Goal: Task Accomplishment & Management: Manage account settings

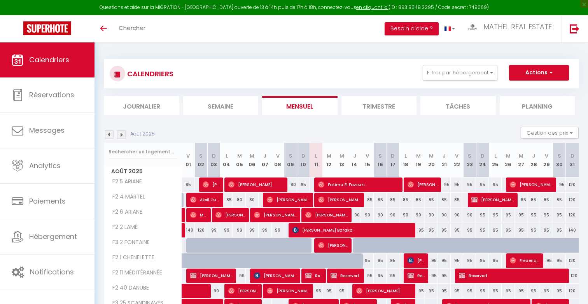
select select
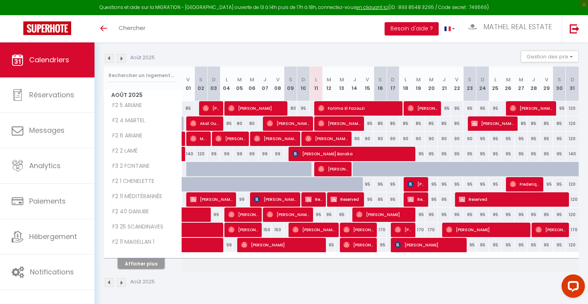
click at [145, 264] on button "Afficher plus" at bounding box center [141, 263] width 47 height 11
select select
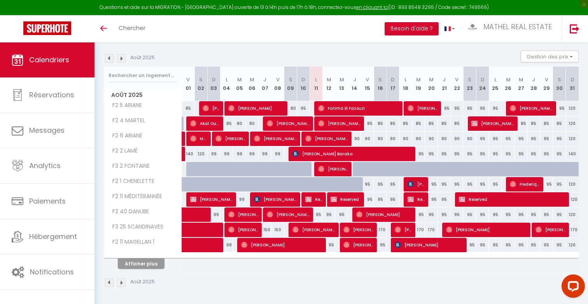
select select
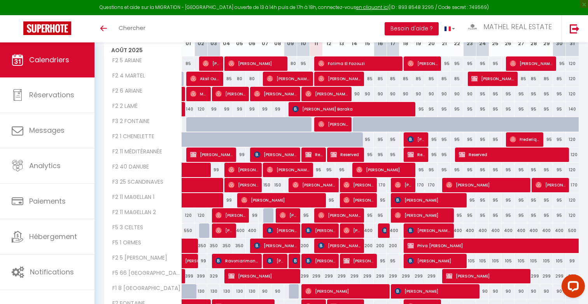
scroll to position [148, 0]
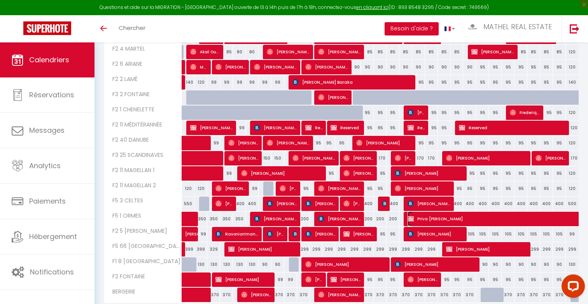
click at [476, 220] on span "Priva Pathel ITOUA" at bounding box center [542, 218] width 268 height 15
select select "OK"
select select "KO"
select select "0"
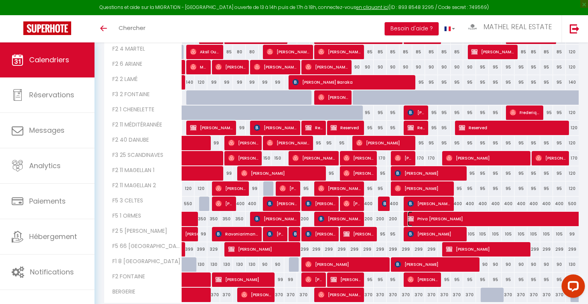
select select "1"
select select
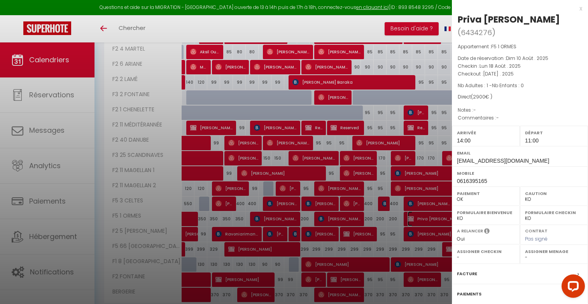
scroll to position [59, 0]
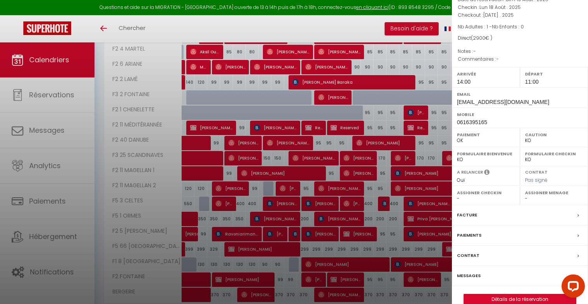
click at [516, 280] on div "Priva Pathel ITOUA ( 6434276 ) Appartement : F5 1 ORMES Date de réservation : D…" at bounding box center [520, 129] width 136 height 350
click at [513, 294] on link "Détails de la réservation" at bounding box center [520, 299] width 112 height 10
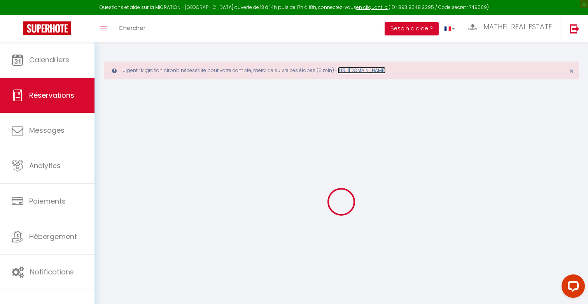
click at [386, 69] on link "[URL][DOMAIN_NAME]" at bounding box center [362, 70] width 48 height 7
select select
checkbox input "false"
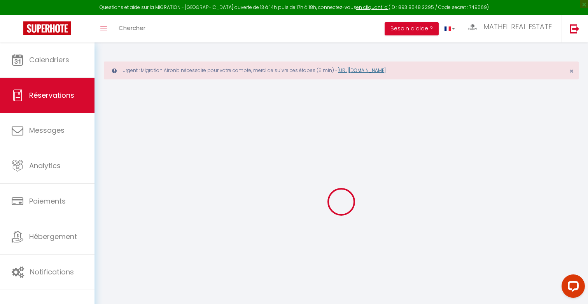
select select
checkbox input "false"
select select
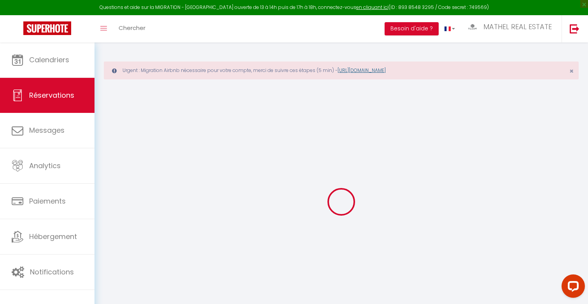
type input "200"
select select
checkbox input "false"
select select
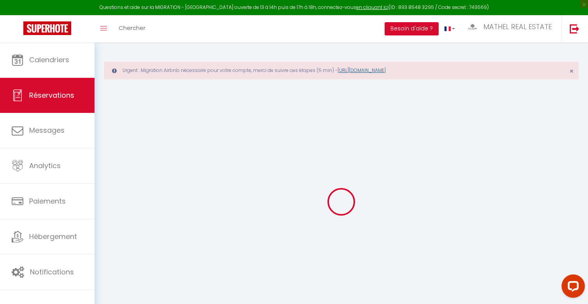
checkbox input "false"
select select "14:00"
select select "11:00"
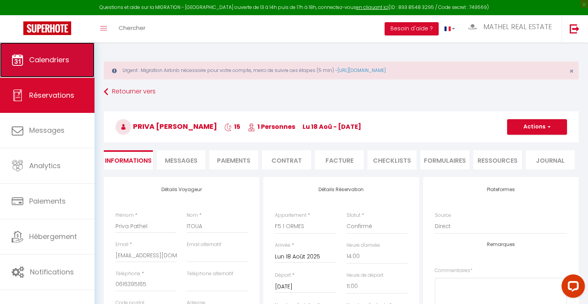
click at [63, 57] on span "Calendriers" at bounding box center [49, 60] width 40 height 10
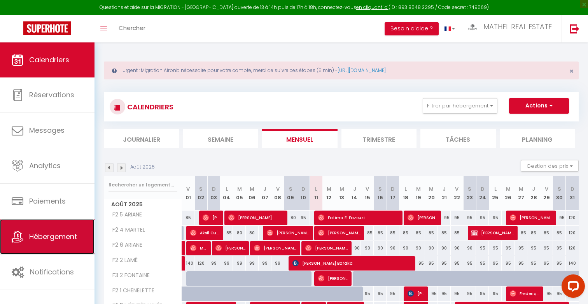
click at [53, 240] on span "Hébergement" at bounding box center [53, 236] width 48 height 10
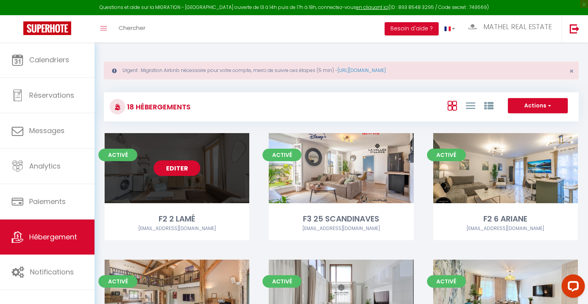
click at [187, 173] on link "Editer" at bounding box center [177, 168] width 47 height 16
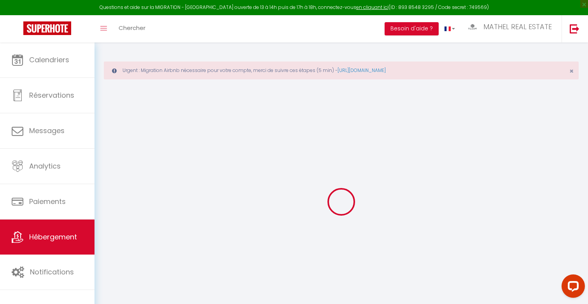
select select "+ 4 %"
select select "+ 18 %"
checkbox input "false"
checkbox input "true"
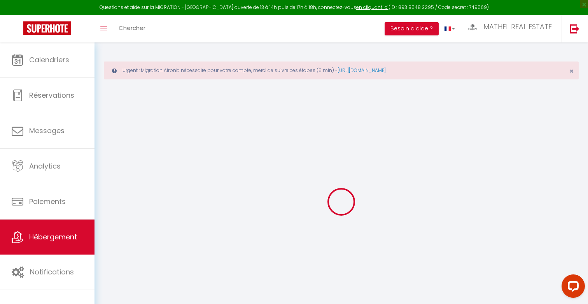
checkbox input "true"
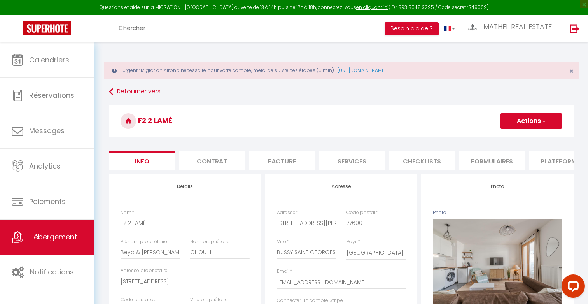
click at [531, 164] on li "Plateformes" at bounding box center [562, 160] width 66 height 19
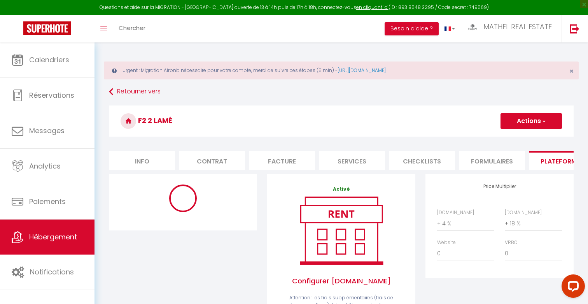
select select "2709-1123076912456564246"
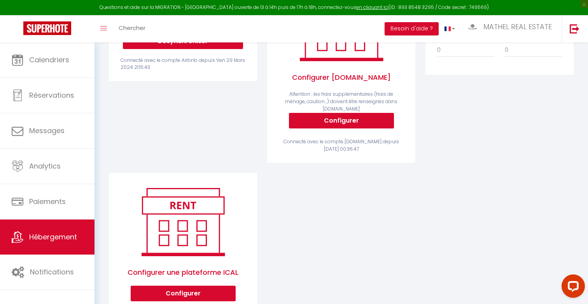
scroll to position [82, 0]
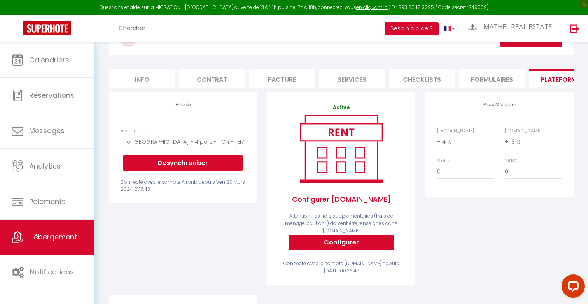
click at [217, 145] on select "The Tuscan Disneyland Paris - 4 pers - 1 Ch - airbnbtruong@gmail.com The Plaza …" at bounding box center [183, 141] width 125 height 15
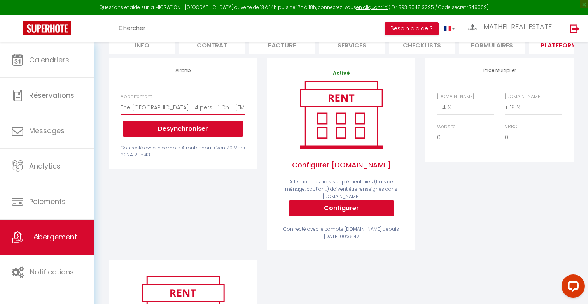
scroll to position [92, 0]
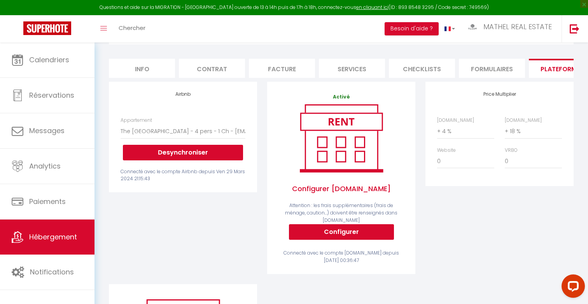
click at [494, 70] on li "Formulaires" at bounding box center [492, 68] width 66 height 19
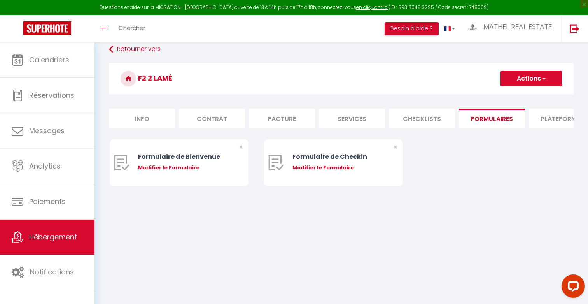
click at [556, 120] on li "Plateformes" at bounding box center [562, 118] width 66 height 19
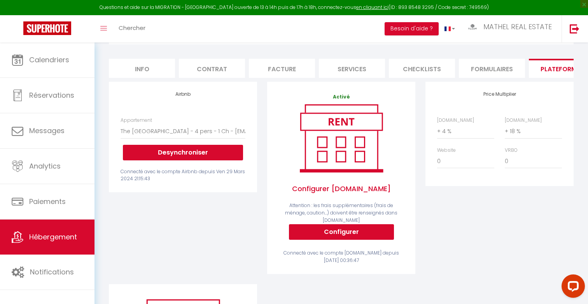
click at [132, 71] on li "Info" at bounding box center [142, 68] width 66 height 19
checkbox input "false"
checkbox input "true"
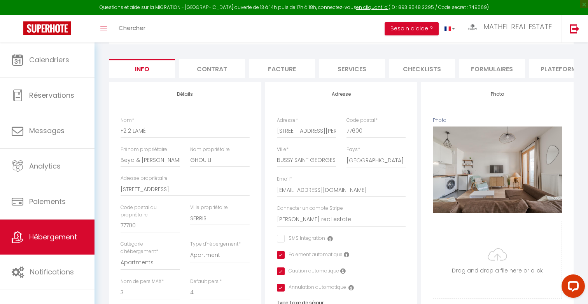
click at [546, 74] on li "Plateformes" at bounding box center [562, 68] width 66 height 19
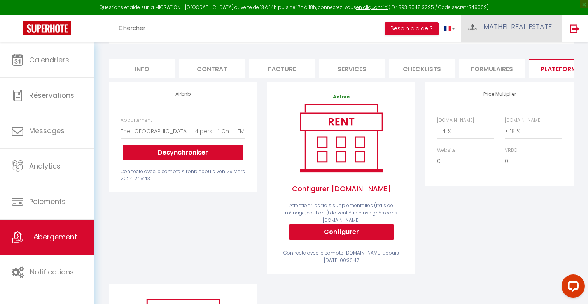
click at [507, 29] on span "MATHEL REAL ESTATE" at bounding box center [517, 27] width 68 height 10
click at [178, 151] on button "Desynchroniser" at bounding box center [183, 153] width 120 height 16
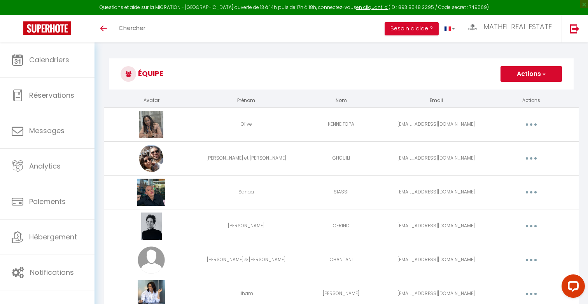
click at [534, 156] on button "button" at bounding box center [531, 158] width 22 height 12
click at [501, 175] on link "Editer" at bounding box center [511, 176] width 58 height 13
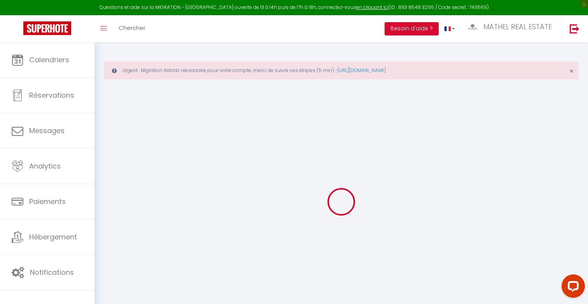
type input "Beya et Mohamed"
type input "GHOUILI"
type input "[EMAIL_ADDRESS][DOMAIN_NAME]"
type textarea "Appartement2025"
type textarea "https://app.superhote.com/#/connect/0Pc69bOipN"
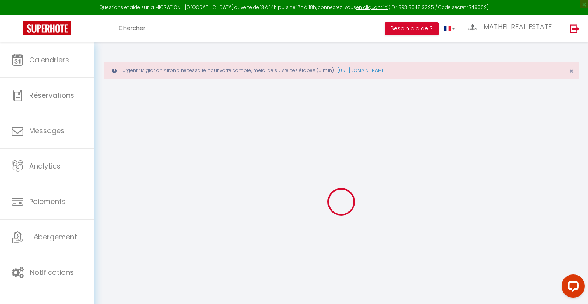
checkbox input "true"
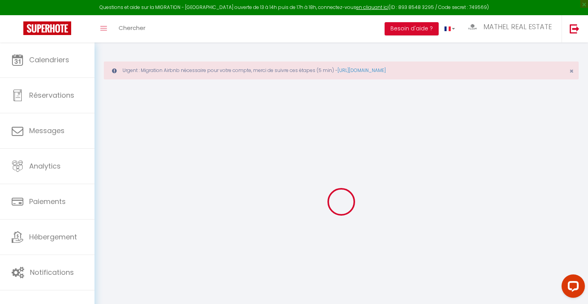
checkbox input "true"
checkbox input "false"
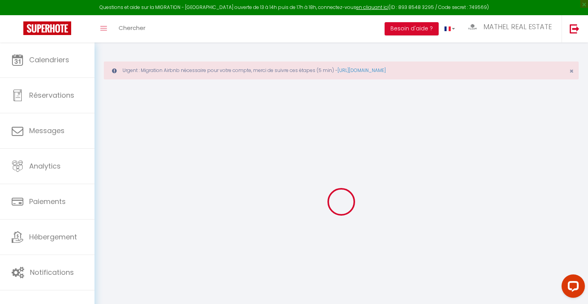
checkbox input "false"
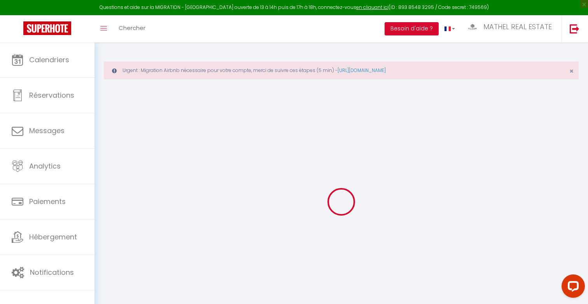
select select
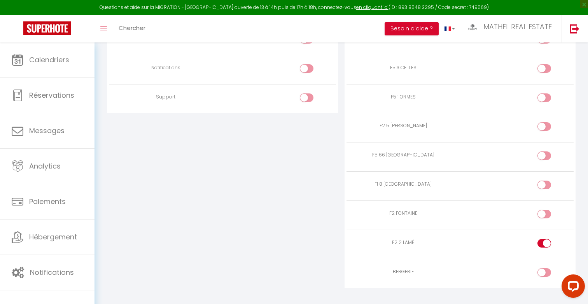
click at [546, 242] on input "checkbox" at bounding box center [551, 245] width 14 height 12
checkbox input "false"
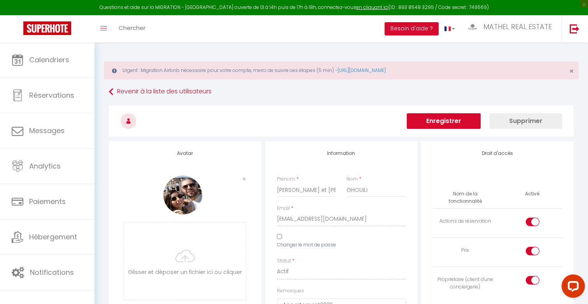
click at [446, 124] on button "Enregistrer" at bounding box center [444, 121] width 74 height 16
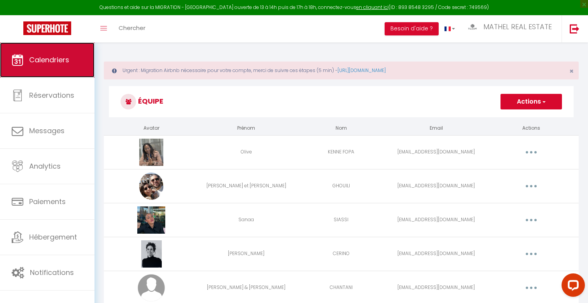
click at [56, 62] on span "Calendriers" at bounding box center [49, 60] width 40 height 10
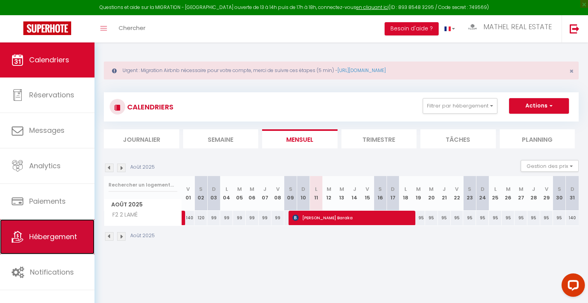
click at [68, 233] on span "Hébergement" at bounding box center [53, 236] width 48 height 10
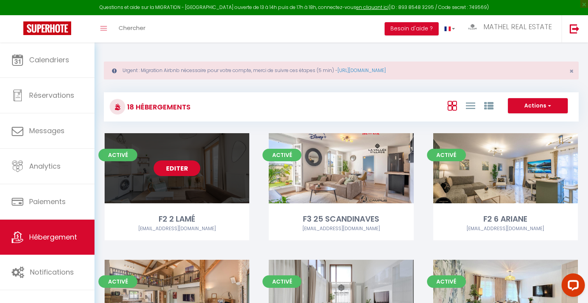
click at [193, 175] on link "Editer" at bounding box center [177, 168] width 47 height 16
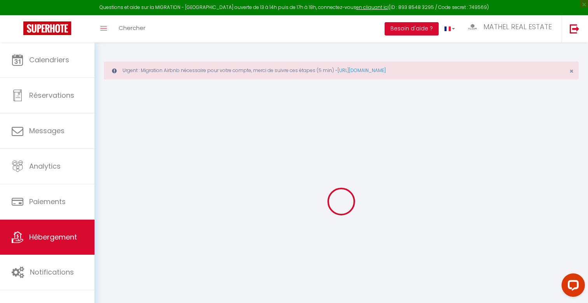
select select "+ 4 %"
select select "+ 18 %"
checkbox input "false"
checkbox input "true"
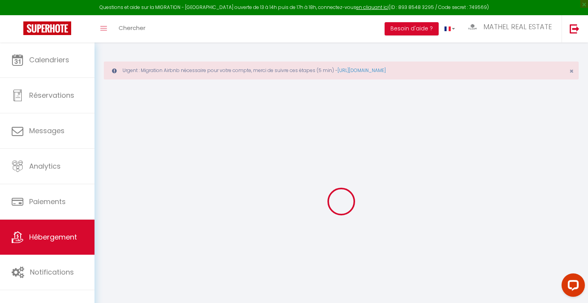
checkbox input "true"
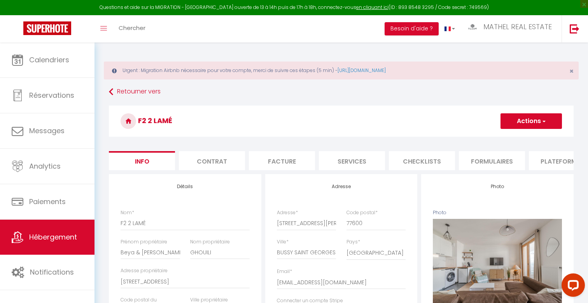
click at [505, 159] on li "Formulaires" at bounding box center [492, 160] width 66 height 19
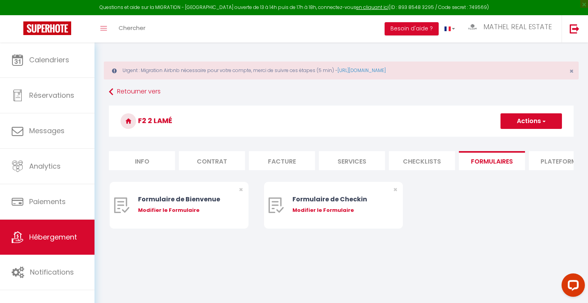
click at [531, 159] on li "Plateformes" at bounding box center [562, 160] width 66 height 19
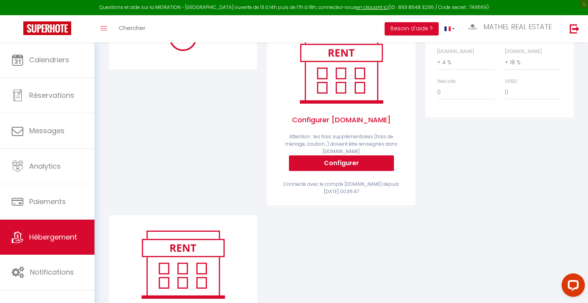
select select "2709-1123076912456564246"
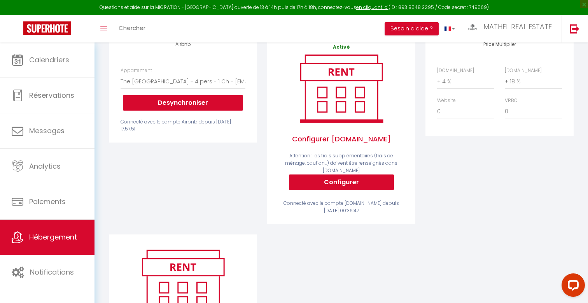
scroll to position [126, 0]
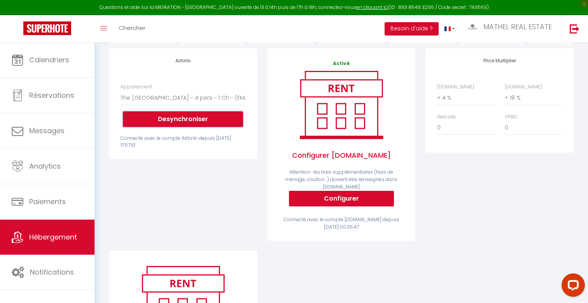
click at [217, 120] on button "Desynchroniser" at bounding box center [183, 119] width 120 height 16
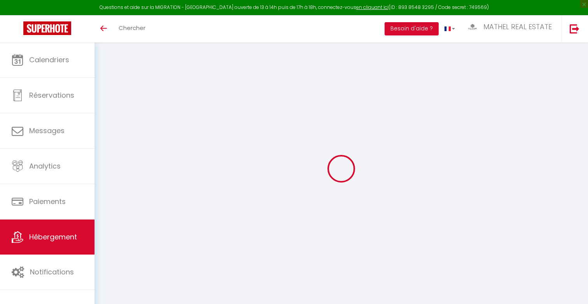
scroll to position [42, 0]
select select "+ 4 %"
select select "+ 18 %"
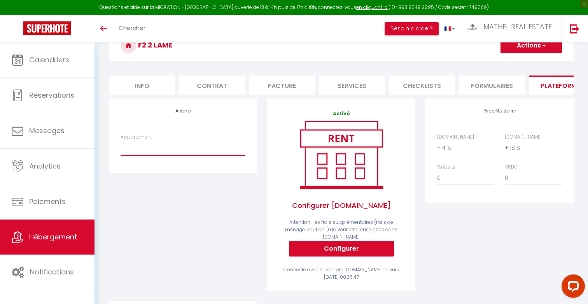
click at [169, 148] on select "The Tuscan Disneyland Paris - 4 pers - 1 Ch - [EMAIL_ADDRESS][DOMAIN_NAME] The …" at bounding box center [183, 147] width 125 height 15
select select "2709-1123076912456564246"
click at [121, 140] on select "The Tuscan Disneyland Paris - 4 pers - 1 Ch - [EMAIL_ADDRESS][DOMAIN_NAME] The …" at bounding box center [183, 147] width 125 height 15
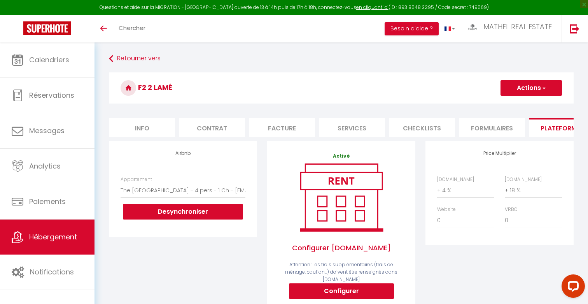
click at [539, 91] on button "Actions" at bounding box center [531, 88] width 61 height 16
click at [532, 103] on link "Enregistrer" at bounding box center [530, 105] width 61 height 10
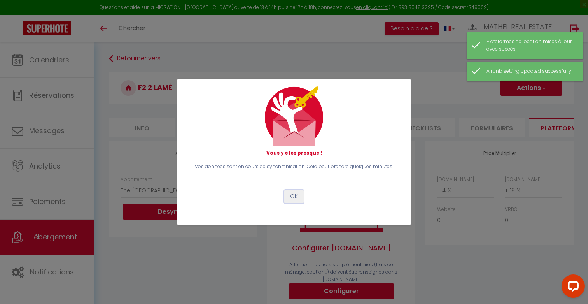
click at [292, 193] on button "OK" at bounding box center [293, 196] width 19 height 13
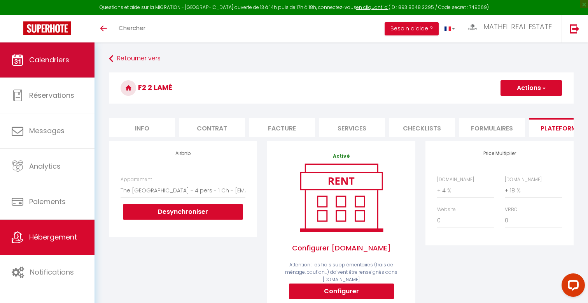
click at [57, 65] on link "Calendriers" at bounding box center [47, 59] width 95 height 35
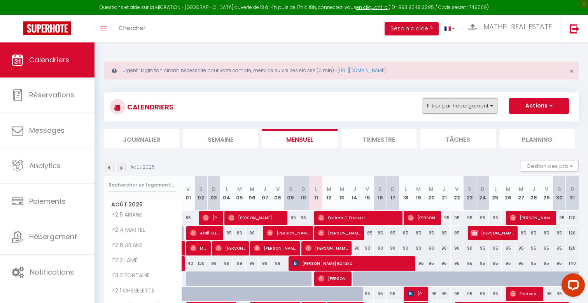
click at [445, 108] on button "Filtrer par hébergement" at bounding box center [460, 106] width 75 height 16
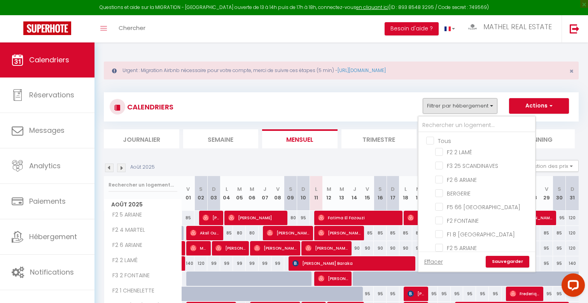
click at [436, 141] on input "Tous" at bounding box center [484, 140] width 117 height 8
checkbox input "true"
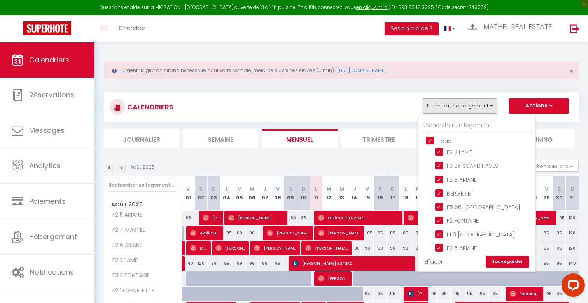
checkbox input "true"
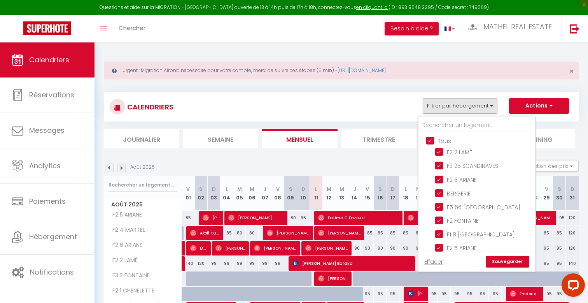
checkbox input "true"
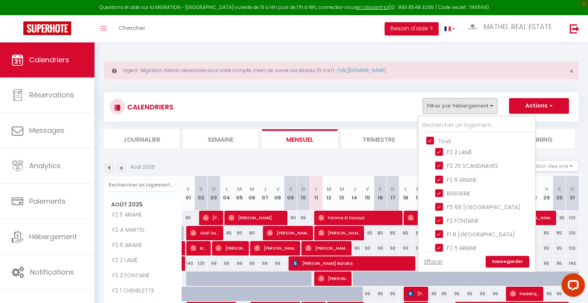
checkbox input "true"
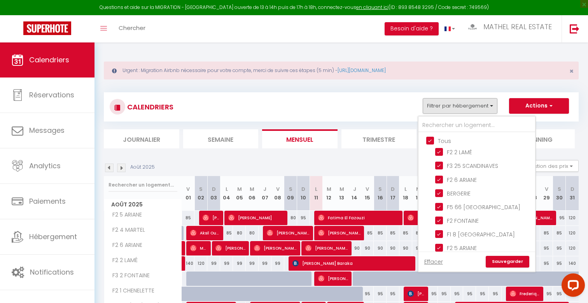
click at [436, 141] on input "Tous" at bounding box center [484, 140] width 117 height 8
checkbox input "false"
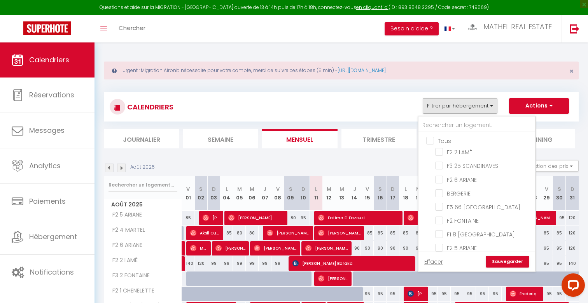
checkbox input "false"
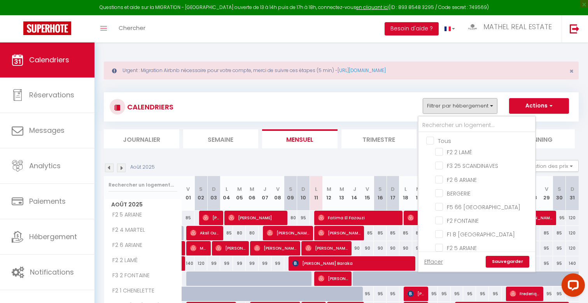
checkbox input "false"
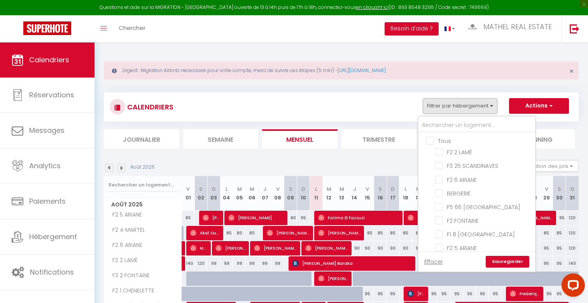
checkbox input "false"
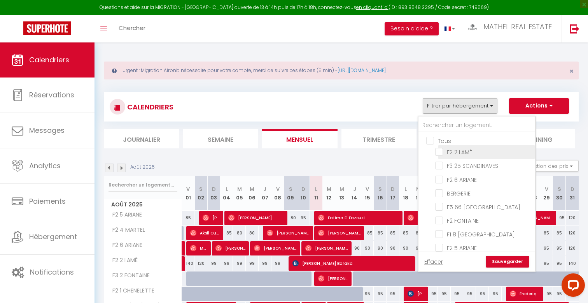
click at [442, 150] on input "F2 2 LAMÉ" at bounding box center [483, 151] width 97 height 8
checkbox input "true"
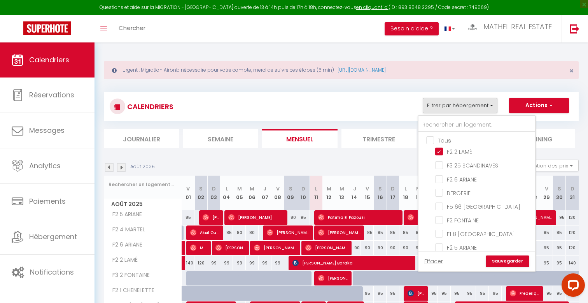
click at [508, 265] on link "Sauvegarder" at bounding box center [508, 261] width 44 height 12
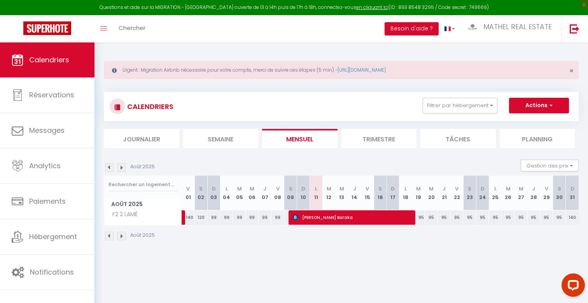
click at [108, 166] on img at bounding box center [109, 167] width 9 height 9
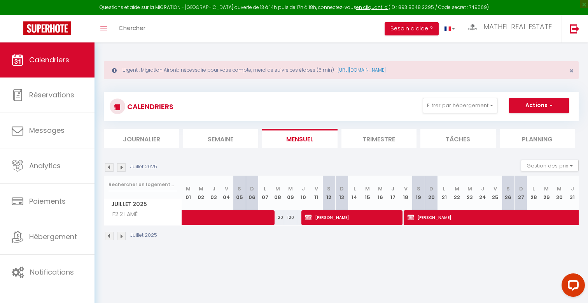
click at [108, 166] on img at bounding box center [109, 167] width 9 height 9
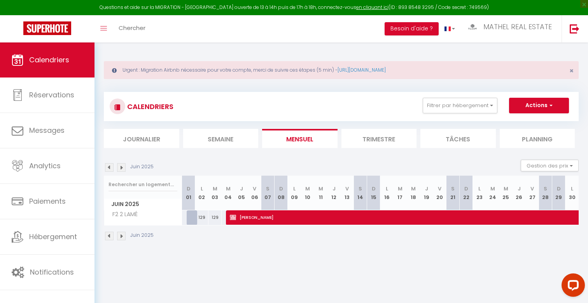
click at [108, 166] on img at bounding box center [109, 167] width 9 height 9
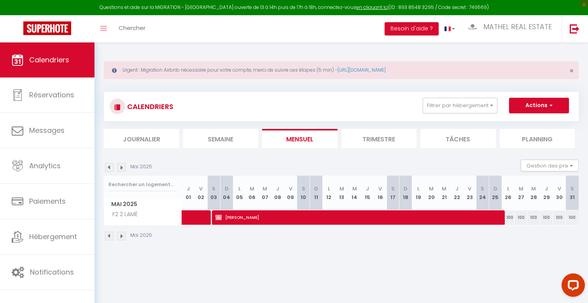
click at [108, 166] on img at bounding box center [109, 167] width 9 height 9
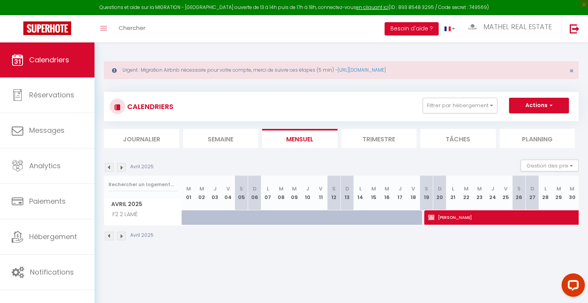
click at [108, 166] on img at bounding box center [109, 167] width 9 height 9
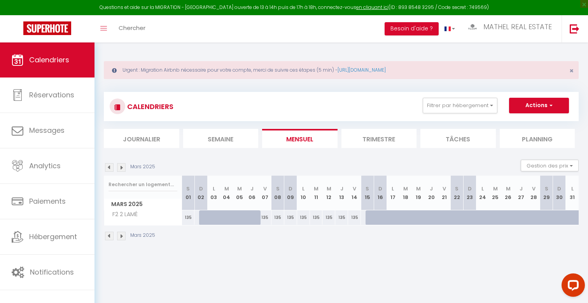
click at [108, 166] on img at bounding box center [109, 167] width 9 height 9
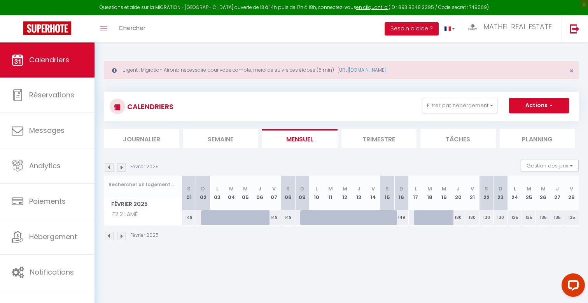
click at [108, 166] on img at bounding box center [109, 167] width 9 height 9
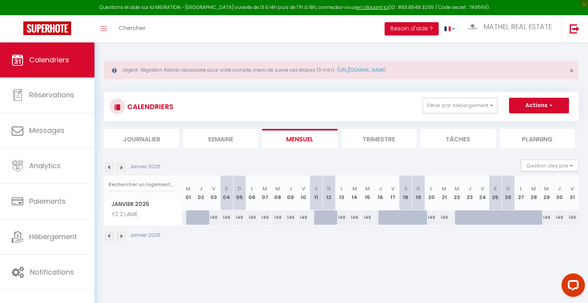
click at [108, 166] on img at bounding box center [109, 167] width 9 height 9
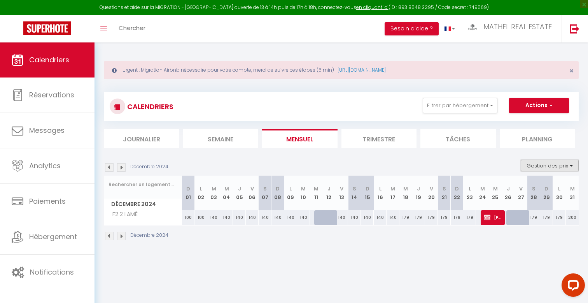
click at [540, 168] on button "Gestion des prix" at bounding box center [550, 165] width 58 height 12
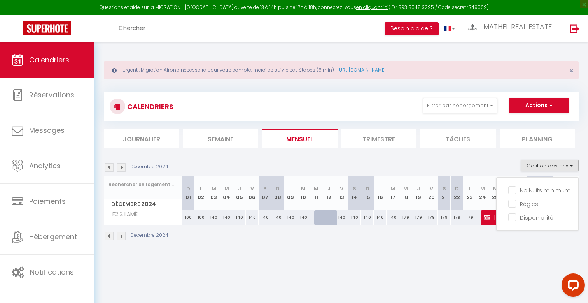
click at [508, 161] on div "Décembre 2024 Gestion des prix Nb Nuits minimum Règles Disponibilité" at bounding box center [341, 167] width 475 height 16
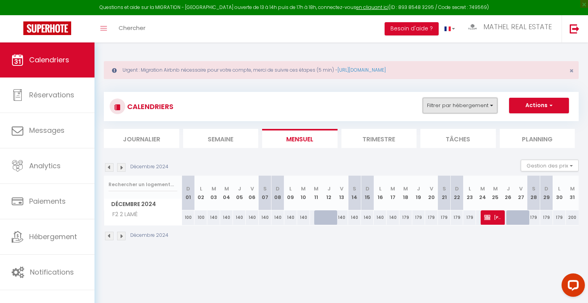
click at [492, 101] on button "Filtrer par hébergement" at bounding box center [460, 106] width 75 height 16
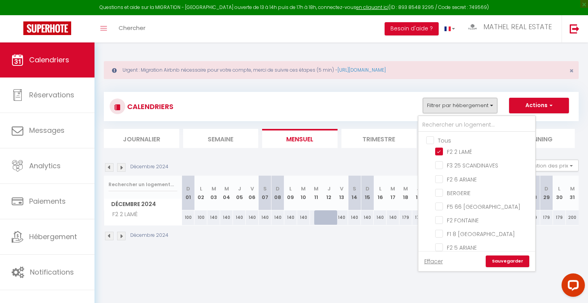
click at [389, 155] on section "Décembre 2024 Gestion des prix Nb Nuits minimum Règles Disponibilité Décembre 2…" at bounding box center [341, 200] width 475 height 96
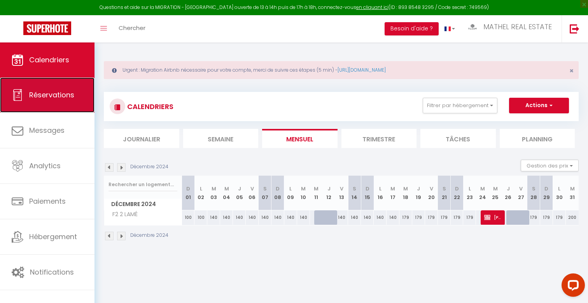
click at [76, 94] on link "Réservations" at bounding box center [47, 94] width 95 height 35
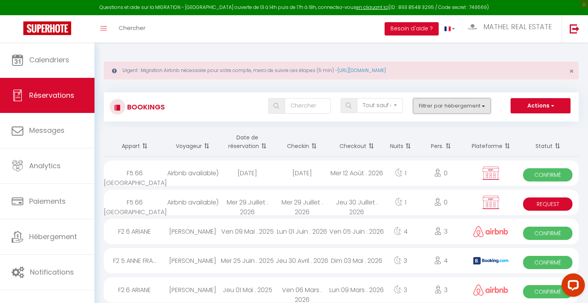
click at [452, 107] on button "Filtrer par hébergement" at bounding box center [452, 106] width 78 height 16
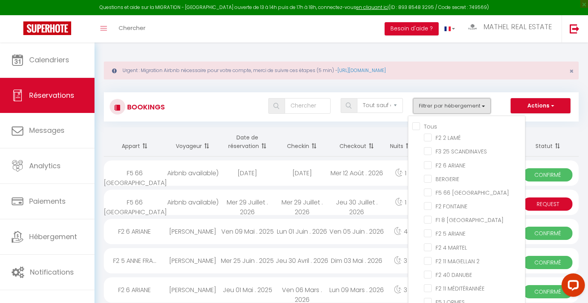
click at [452, 107] on button "Filtrer par hébergement" at bounding box center [452, 106] width 78 height 16
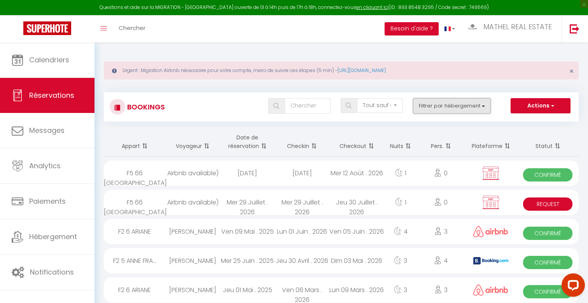
click at [452, 107] on button "Filtrer par hébergement" at bounding box center [452, 106] width 78 height 16
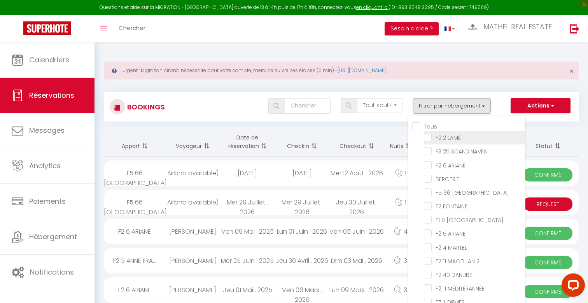
click at [447, 136] on input "F2 2 LAMÉ" at bounding box center [474, 137] width 101 height 8
checkbox input "true"
checkbox input "false"
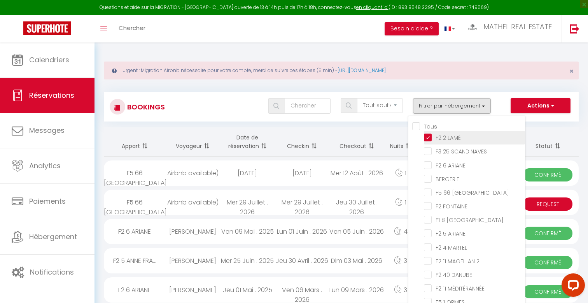
checkbox input "false"
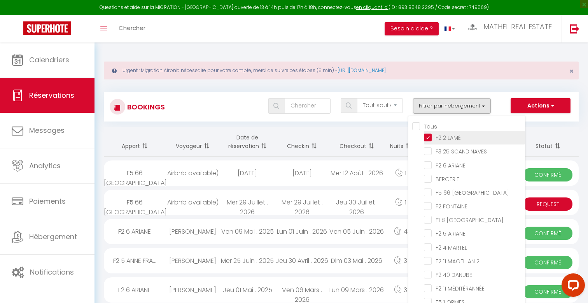
checkbox input "false"
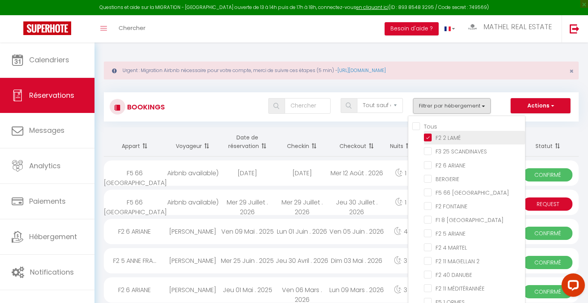
checkbox input "false"
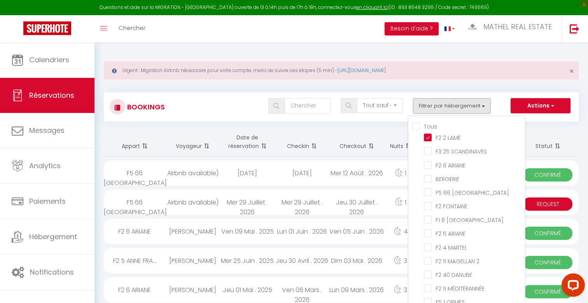
checkbox input "false"
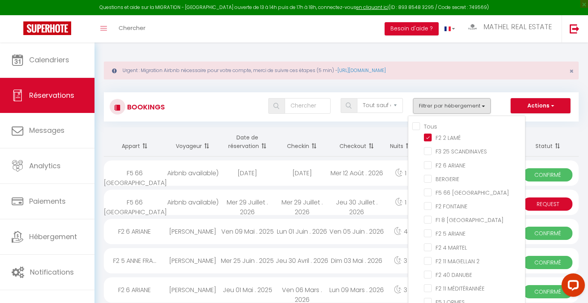
checkbox input "false"
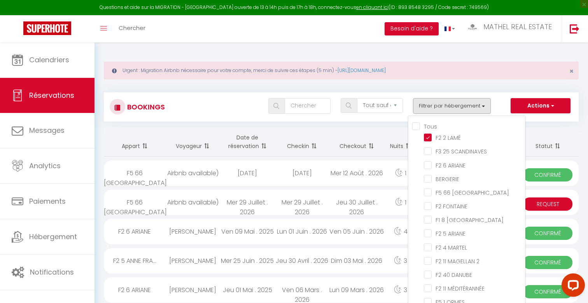
checkbox input "false"
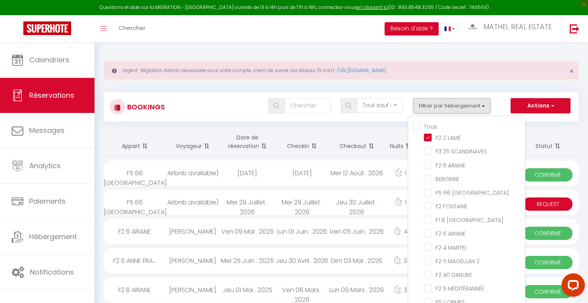
checkbox input "false"
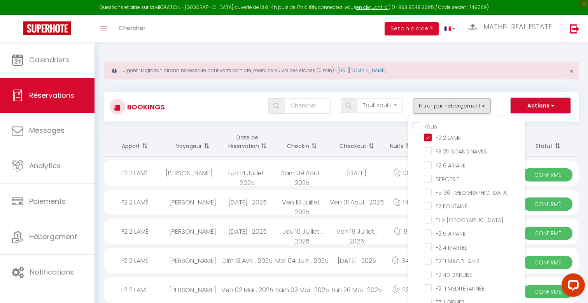
click at [538, 108] on button "Actions" at bounding box center [541, 106] width 60 height 16
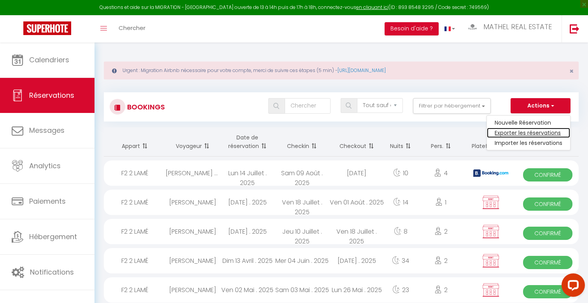
click at [513, 133] on link "Exporter les réservations" at bounding box center [528, 133] width 83 height 10
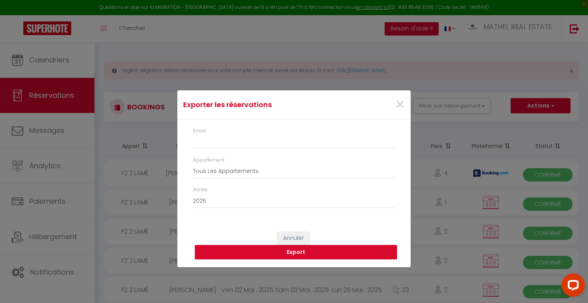
type input "[EMAIL_ADDRESS][DOMAIN_NAME]"
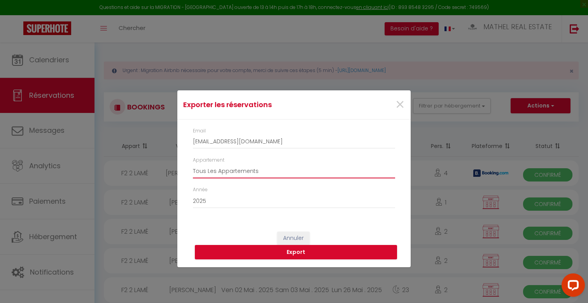
click at [264, 167] on select "Tous Les Appartements F2 2 LAMÉ F3 25 SCANDINAVES F2 6 ARIANE BERGERIE F5 66 PR…" at bounding box center [294, 170] width 202 height 15
select select "37388"
click at [193, 163] on select "Tous Les Appartements F2 2 LAMÉ F3 25 SCANDINAVES F2 6 ARIANE BERGERIE F5 66 PR…" at bounding box center [294, 170] width 202 height 15
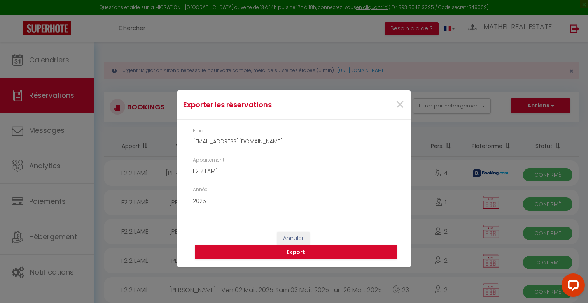
click at [238, 204] on select "2015 2016 2017 2018 2019 2020 2021 2022 2023 2024 2025 2026 2027 2028" at bounding box center [294, 200] width 202 height 15
select select "2024"
click at [193, 193] on select "2015 2016 2017 2018 2019 2020 2021 2022 2023 2024 2025 2026 2027 2028" at bounding box center [294, 200] width 202 height 15
click at [271, 250] on button "Export" at bounding box center [296, 252] width 202 height 15
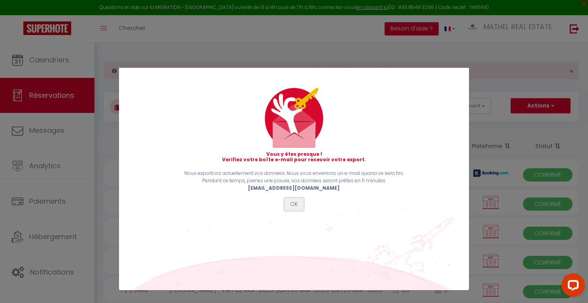
click at [296, 198] on button "OK" at bounding box center [293, 204] width 19 height 13
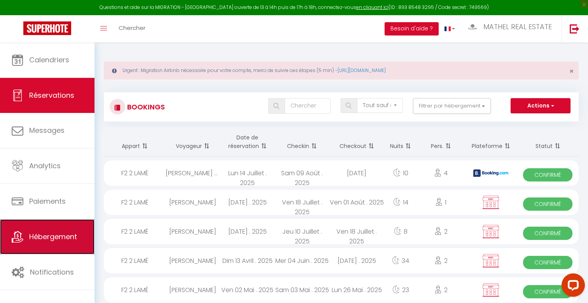
click at [70, 238] on span "Hébergement" at bounding box center [53, 236] width 48 height 10
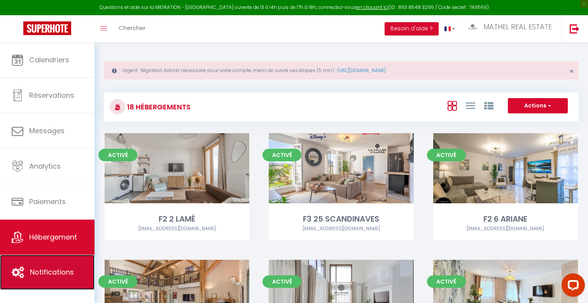
click at [61, 264] on link "Notifications" at bounding box center [47, 271] width 95 height 35
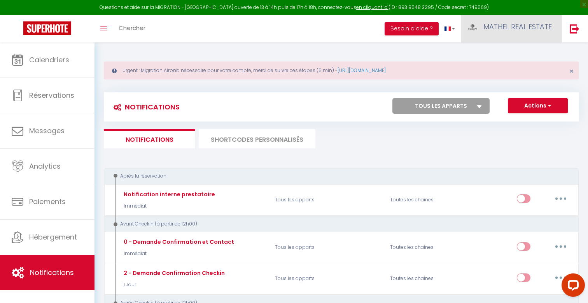
click at [519, 26] on span "MATHEL REAL ESTATE" at bounding box center [517, 27] width 68 height 10
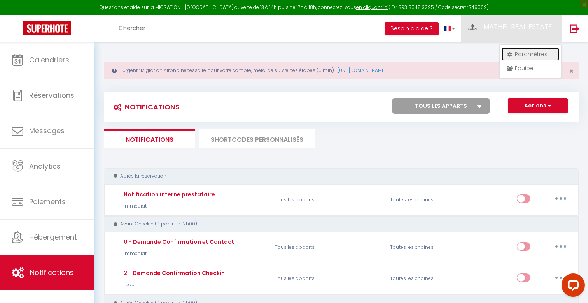
click at [523, 52] on link "Paramètres" at bounding box center [531, 53] width 58 height 13
select select "28"
select select "fr"
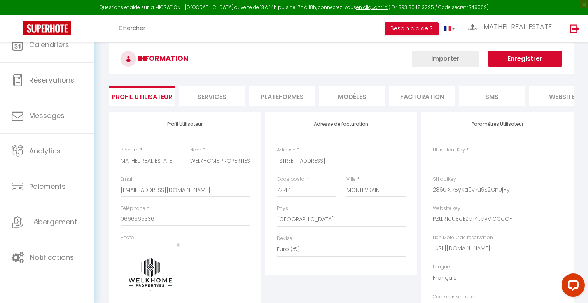
type input "286UiXi7ByKa0v7u9S2CnUjHy"
type input "PZtLR1qU8oEZbr4JayViCCaOF"
type input "[URL][DOMAIN_NAME]"
select select "fr"
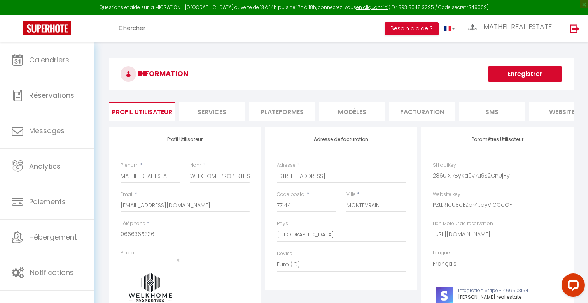
click at [298, 104] on li "Plateformes" at bounding box center [282, 111] width 66 height 19
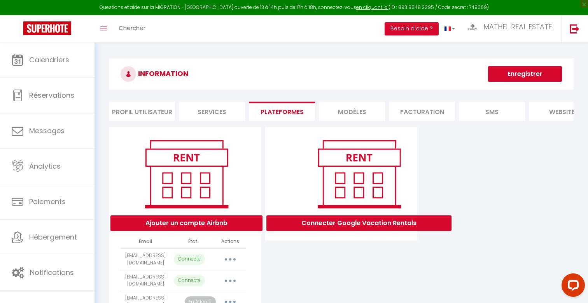
scroll to position [54, 0]
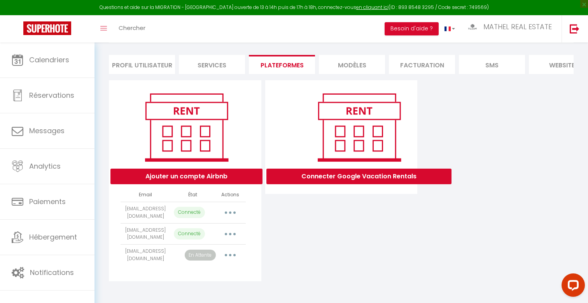
click at [224, 254] on button "button" at bounding box center [230, 255] width 22 height 12
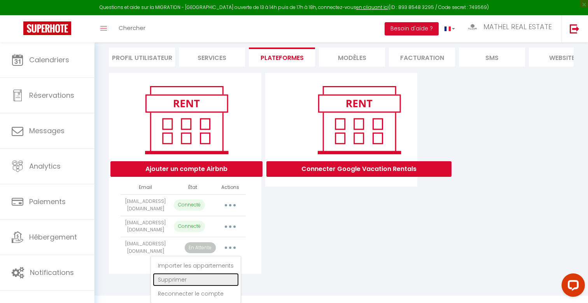
click at [194, 278] on link "Supprimer" at bounding box center [196, 279] width 86 height 13
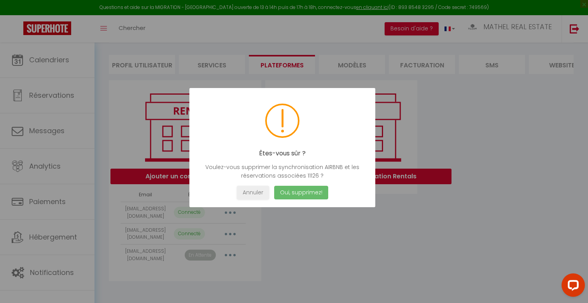
click at [296, 195] on button "Oui, supprimez!" at bounding box center [301, 193] width 54 height 14
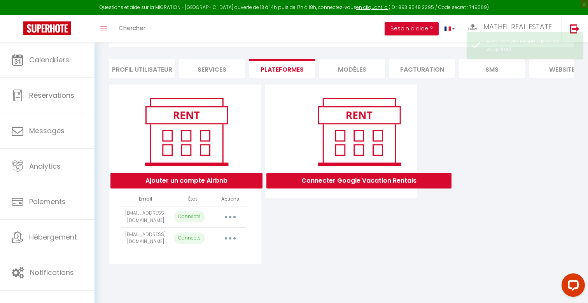
scroll to position [42, 0]
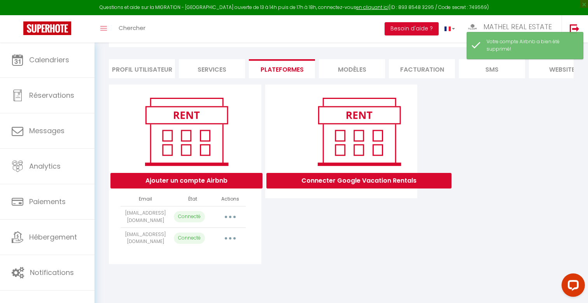
click at [229, 215] on button "button" at bounding box center [230, 216] width 22 height 12
click at [236, 222] on button "button" at bounding box center [230, 216] width 22 height 12
drag, startPoint x: 157, startPoint y: 220, endPoint x: 117, endPoint y: 211, distance: 41.4
click at [117, 211] on div "Ajouter un compte Airbnb Email État Actions airbnbtruong@gmail.com Connecté Imp…" at bounding box center [185, 173] width 152 height 179
click at [187, 223] on td "Connecté" at bounding box center [193, 216] width 44 height 21
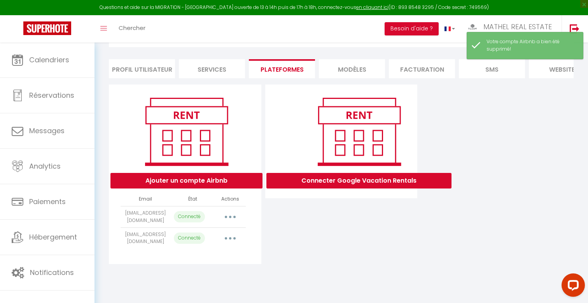
click at [226, 219] on button "button" at bounding box center [230, 216] width 22 height 12
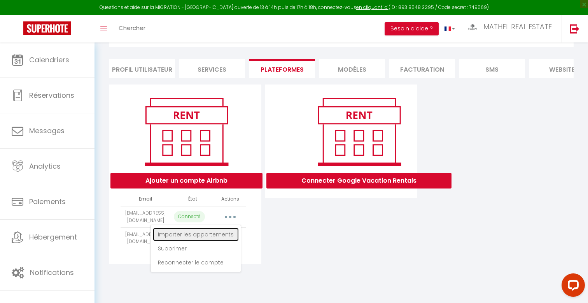
click at [221, 232] on link "Importer les appartements" at bounding box center [196, 234] width 86 height 13
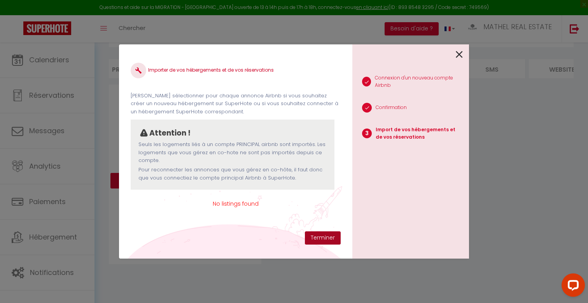
click at [320, 235] on button "Terminer" at bounding box center [323, 237] width 36 height 13
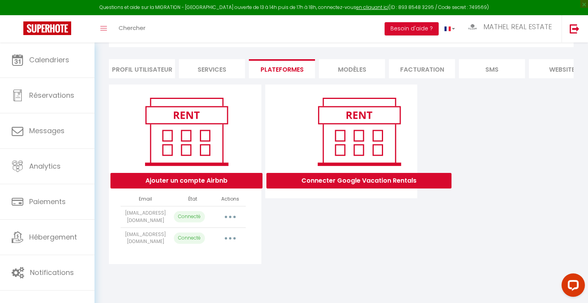
click at [230, 215] on icon "button" at bounding box center [230, 216] width 2 height 2
click at [195, 267] on link "Reconnecter le compte" at bounding box center [196, 262] width 86 height 13
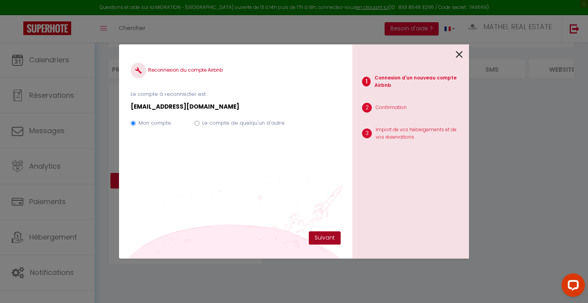
click at [325, 235] on button "Suivant" at bounding box center [325, 237] width 32 height 13
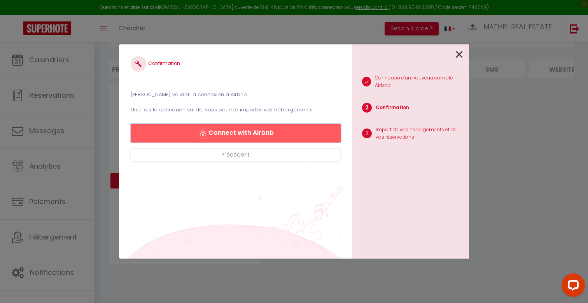
click at [271, 132] on button "Connect with Airbnb" at bounding box center [236, 133] width 210 height 19
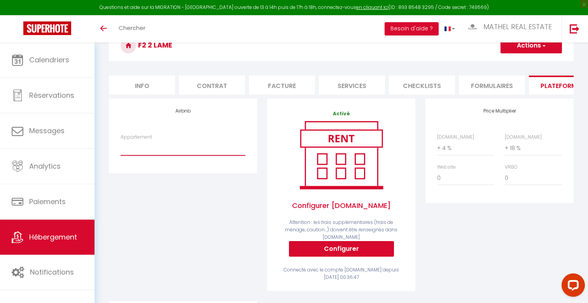
click at [193, 151] on select "The Tuscan Disneyland Paris - 4 pers - 1 Ch - [EMAIL_ADDRESS][DOMAIN_NAME] The …" at bounding box center [183, 147] width 125 height 15
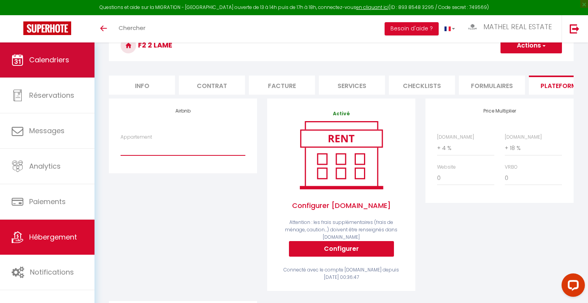
click at [58, 50] on link "Calendriers" at bounding box center [47, 59] width 95 height 35
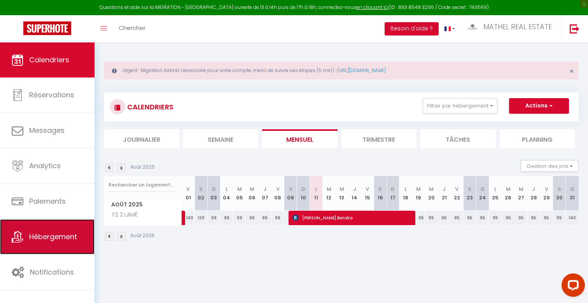
click at [53, 237] on span "Hébergement" at bounding box center [53, 236] width 48 height 10
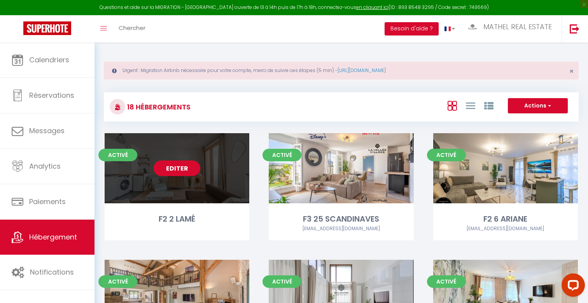
click at [184, 172] on link "Editer" at bounding box center [177, 168] width 47 height 16
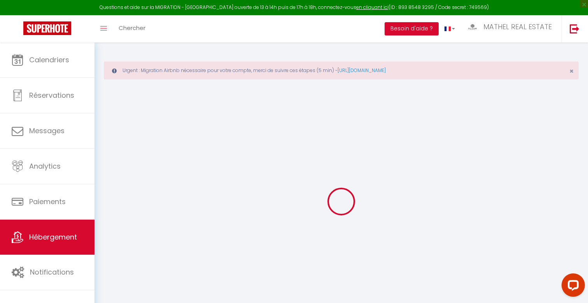
checkbox input "false"
checkbox input "true"
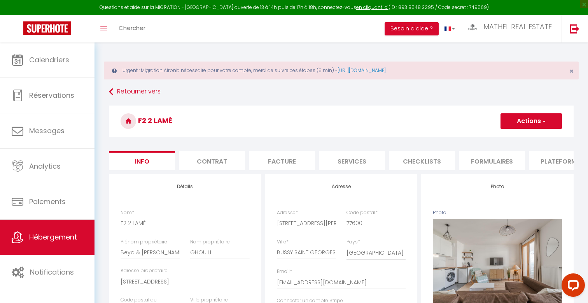
checkbox input "false"
checkbox input "true"
click at [541, 164] on li "Plateformes" at bounding box center [562, 160] width 66 height 19
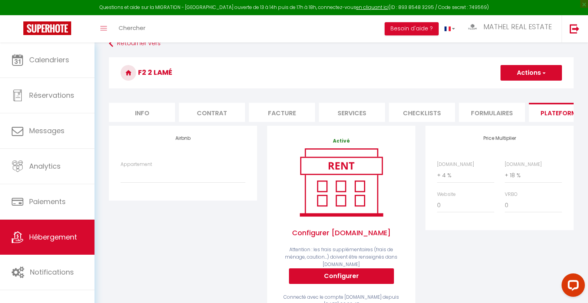
scroll to position [66, 0]
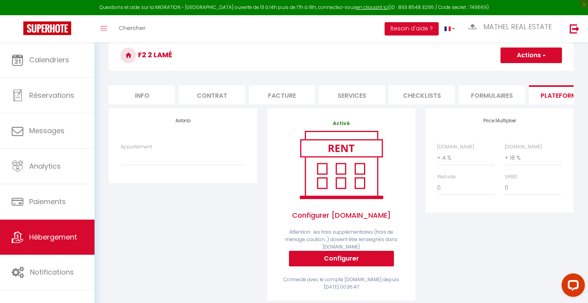
click at [538, 54] on button "Actions" at bounding box center [531, 55] width 61 height 16
click at [515, 73] on link "Enregistrer" at bounding box center [530, 72] width 61 height 10
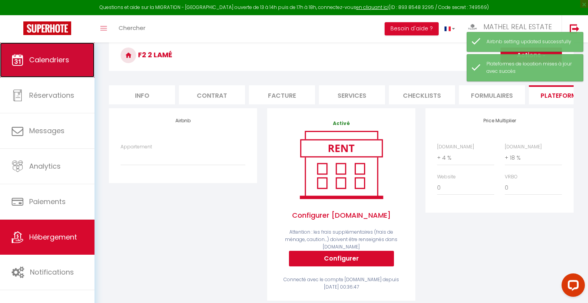
click at [69, 62] on span "Calendriers" at bounding box center [49, 60] width 40 height 10
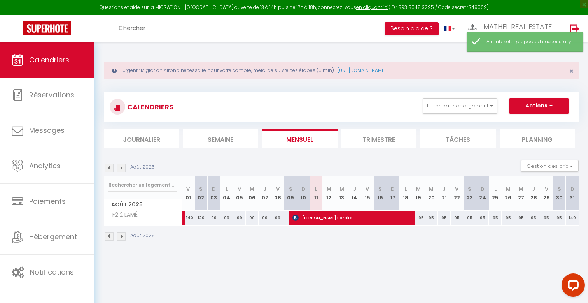
click at [111, 165] on img at bounding box center [109, 167] width 9 height 9
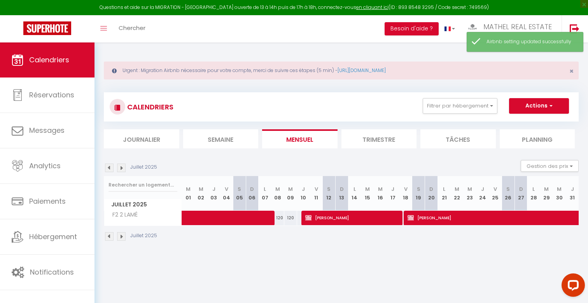
click at [111, 165] on img at bounding box center [109, 167] width 9 height 9
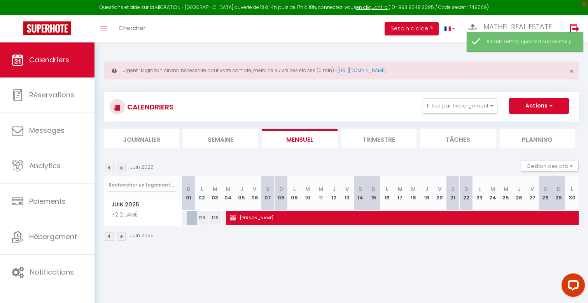
click at [111, 165] on img at bounding box center [109, 167] width 9 height 9
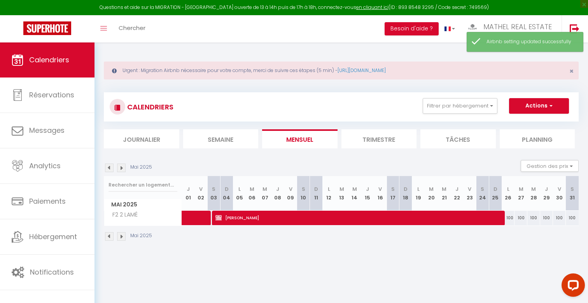
click at [111, 165] on img at bounding box center [109, 167] width 9 height 9
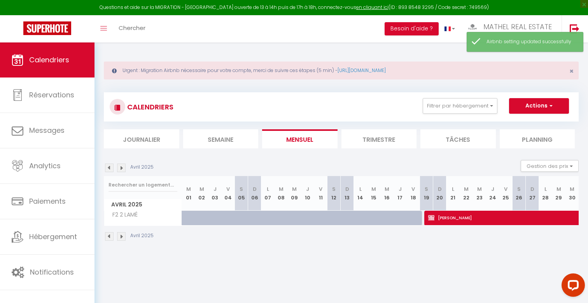
click at [111, 165] on img at bounding box center [109, 167] width 9 height 9
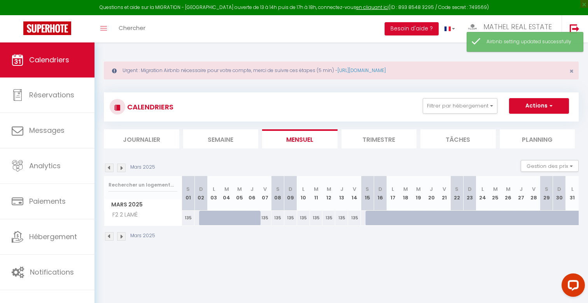
click at [111, 165] on img at bounding box center [109, 167] width 9 height 9
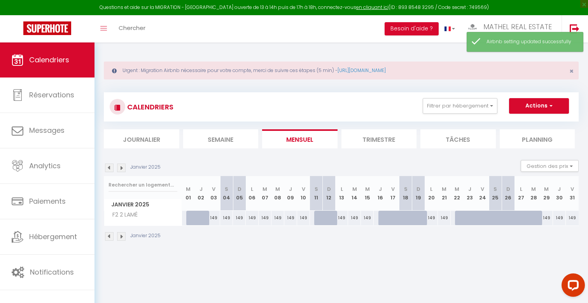
click at [111, 165] on img at bounding box center [109, 167] width 9 height 9
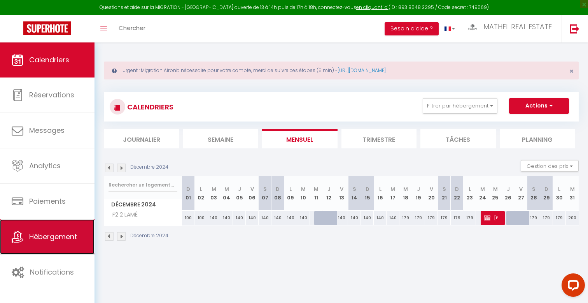
click at [35, 225] on link "Hébergement" at bounding box center [47, 236] width 95 height 35
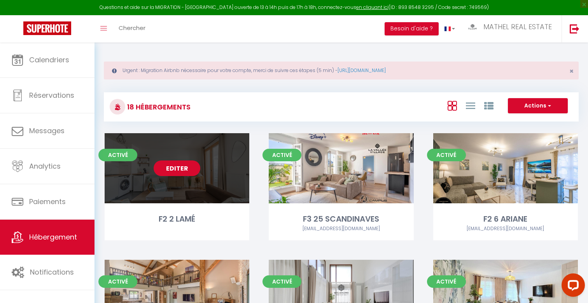
click at [194, 175] on link "Editer" at bounding box center [177, 168] width 47 height 16
select select "3"
select select "2"
select select "1"
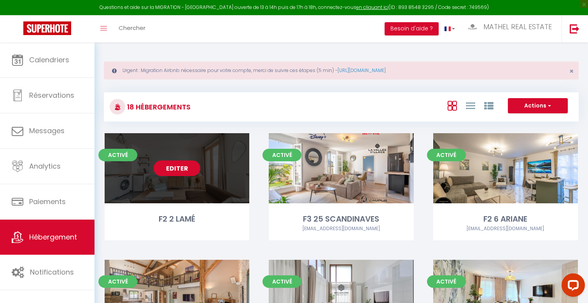
select select
select select "28"
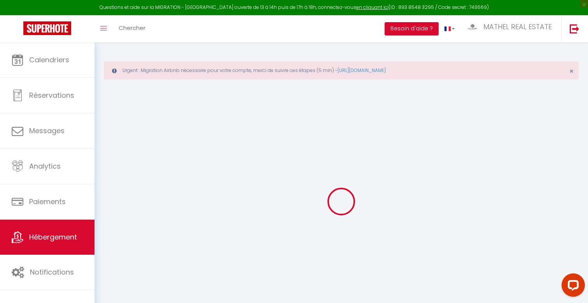
select select
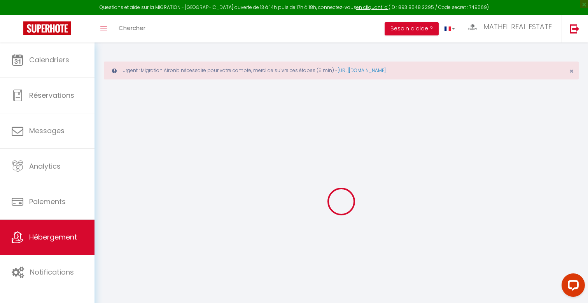
select select
checkbox input "false"
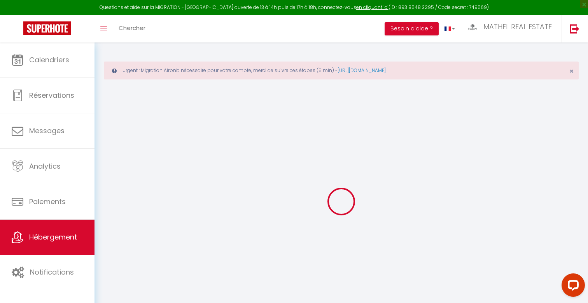
select select
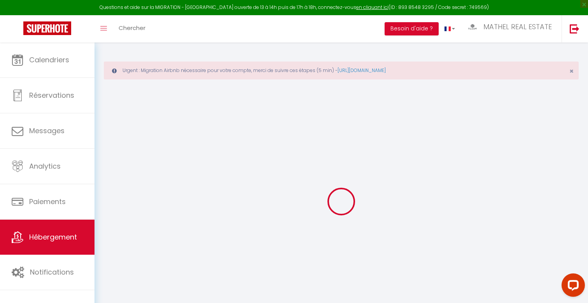
select select
checkbox input "false"
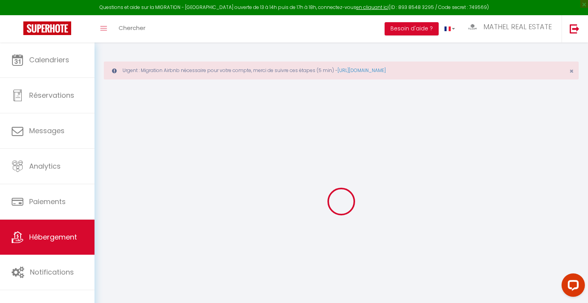
checkbox input "false"
select select
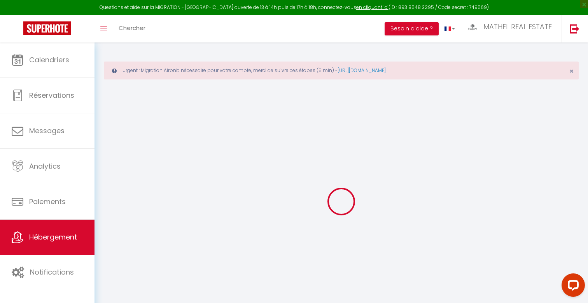
select select
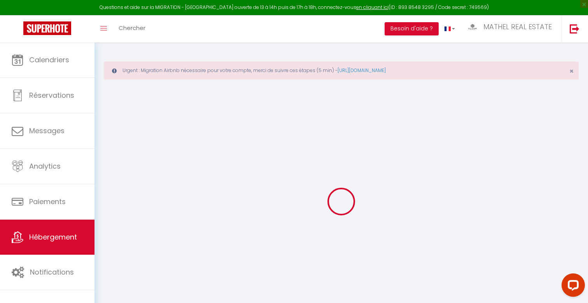
checkbox input "false"
select select
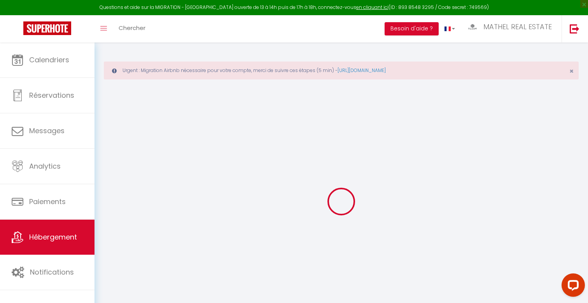
select select
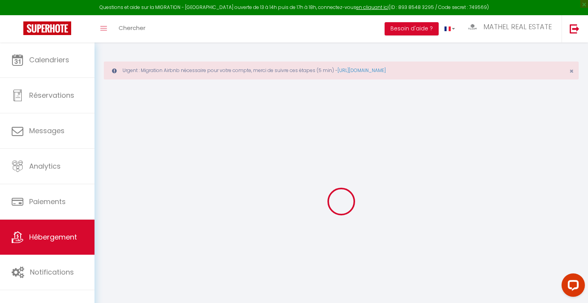
select select
checkbox input "false"
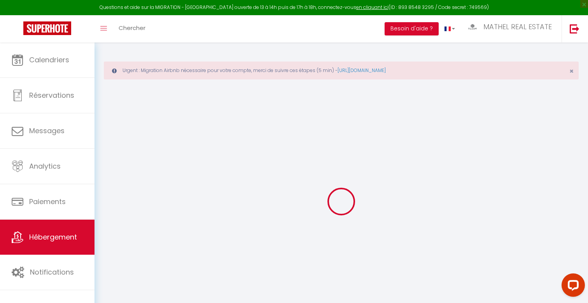
checkbox input "false"
select select
type input "F2 2 LAMÉ"
type input "Beya & Mohamed Sahbi"
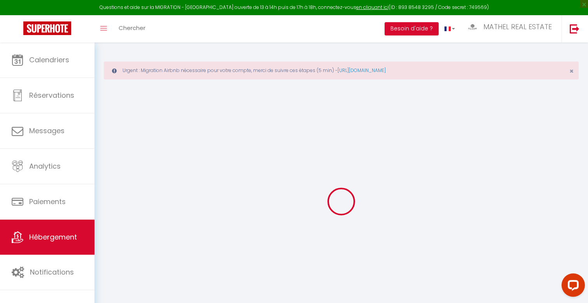
type input "GHOUILI"
type input "30 RUE MAGELAN"
type input "77700"
type input "SERRIS"
select select "4"
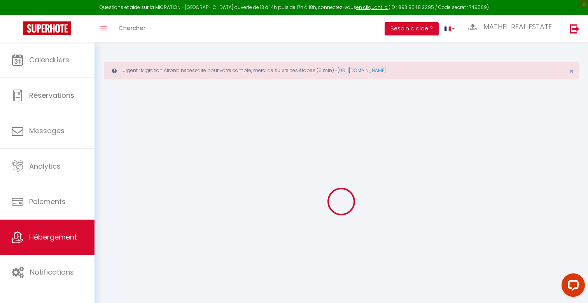
type input "90"
type input "80"
type input "200"
select select
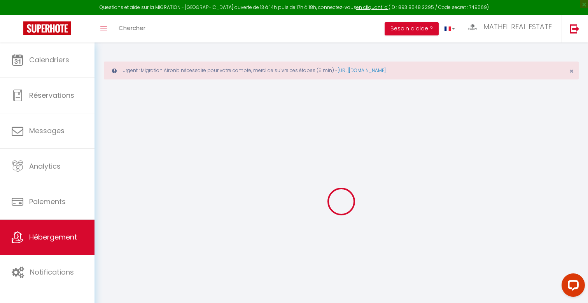
select select
type input "2 RUE GABRIEL LAMÉ"
type input "77600"
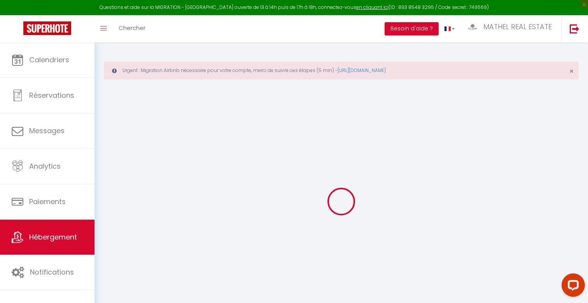
type input "BUSSY SAINT GEORGES"
type input "chechiabeya@gmail.com"
select select "13003"
checkbox input "false"
checkbox input "true"
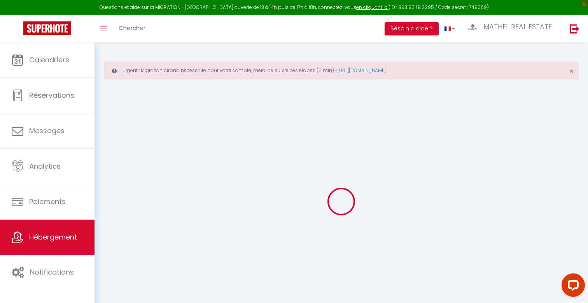
checkbox input "true"
type input "80"
type input "0"
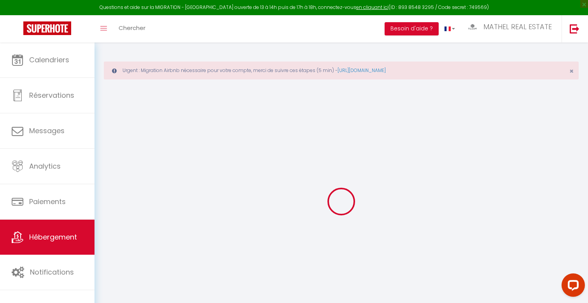
type input "0"
select select
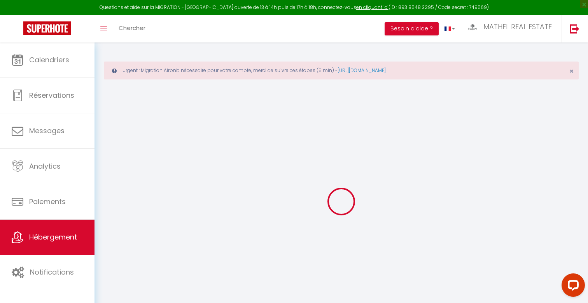
select select
checkbox input "false"
checkbox input "true"
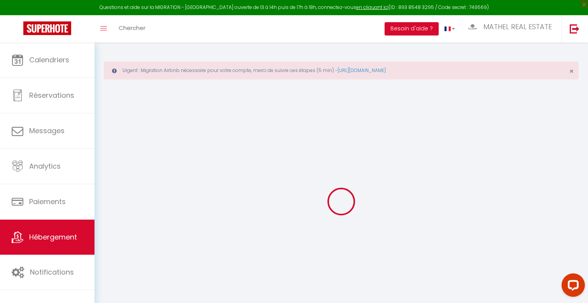
select select
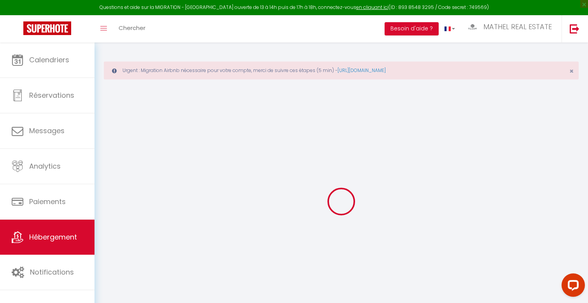
checkbox input "false"
checkbox input "true"
checkbox input "false"
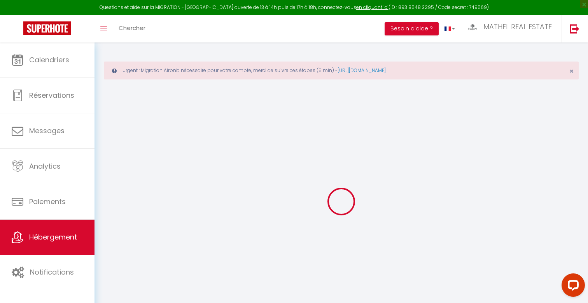
checkbox input "true"
checkbox input "false"
checkbox input "true"
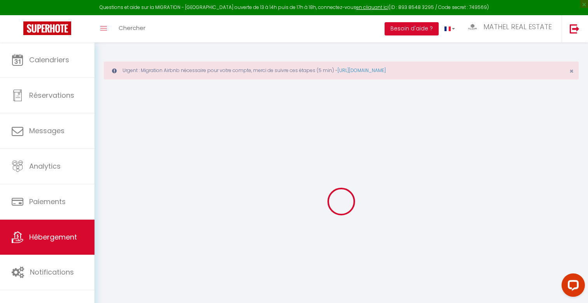
checkbox input "true"
select select "15:00"
select select "23:45"
select select "10:00"
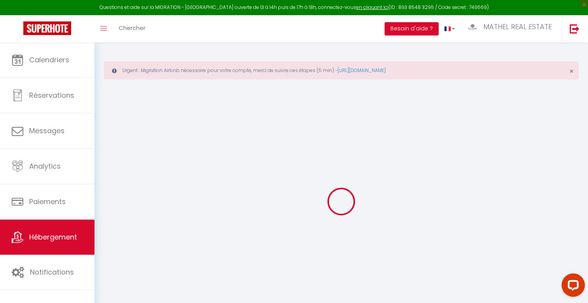
select select "30"
select select "120"
checkbox input "false"
checkbox input "true"
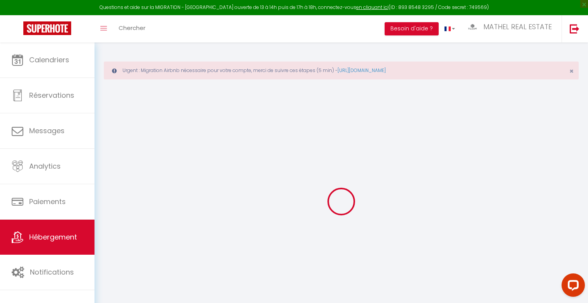
checkbox input "true"
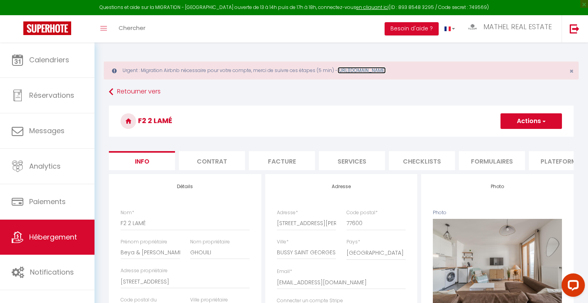
click at [386, 70] on link "[URL][DOMAIN_NAME]" at bounding box center [362, 70] width 48 height 7
checkbox input "false"
checkbox input "true"
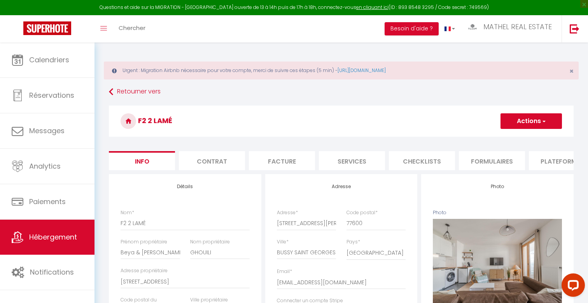
click at [544, 160] on li "Plateformes" at bounding box center [562, 160] width 66 height 19
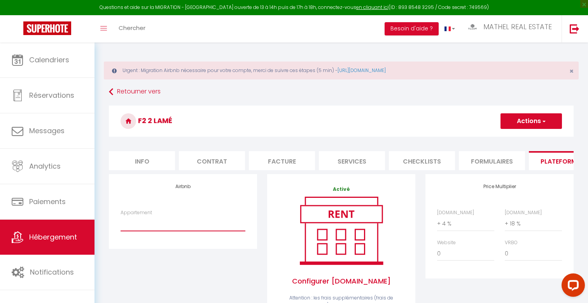
click at [194, 222] on select "The Tuscan Disneyland Paris - 4 pers - 1 Ch - airbnbtruong@gmail.com The Plaza …" at bounding box center [183, 223] width 125 height 15
select select "2709-1123076912456564246"
click at [121, 216] on select "The Tuscan Disneyland Paris - 4 pers - 1 Ch - airbnbtruong@gmail.com The Plaza …" at bounding box center [183, 223] width 125 height 15
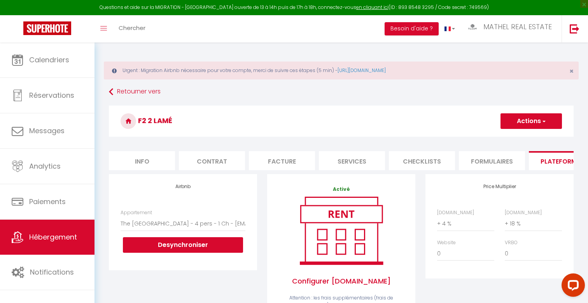
click at [527, 128] on button "Actions" at bounding box center [531, 121] width 61 height 16
click at [513, 139] on link "Enregistrer" at bounding box center [530, 138] width 61 height 10
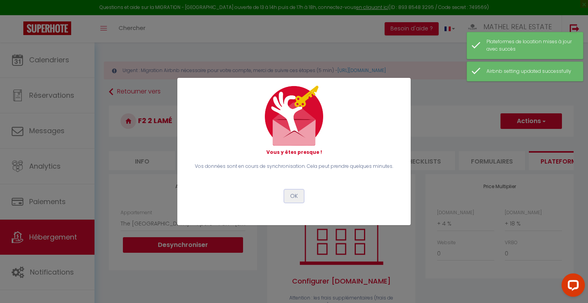
click at [296, 196] on button "OK" at bounding box center [293, 195] width 19 height 13
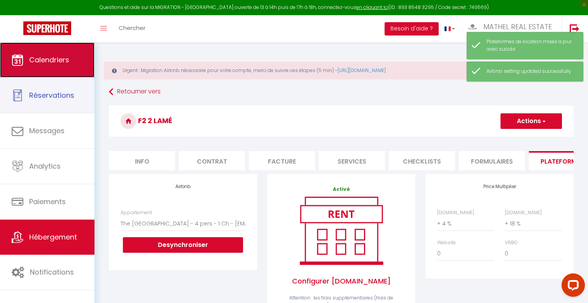
click at [39, 64] on span "Calendriers" at bounding box center [49, 60] width 40 height 10
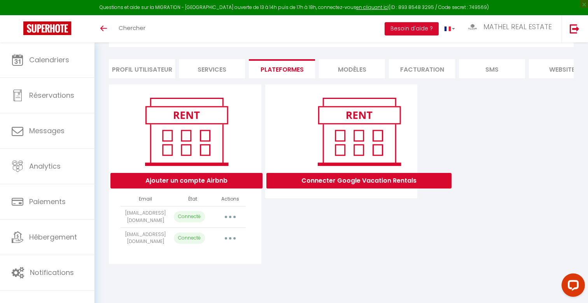
scroll to position [42, 0]
click at [226, 216] on button "button" at bounding box center [230, 216] width 22 height 12
click at [201, 262] on link "Reconnecter le compte" at bounding box center [196, 262] width 86 height 13
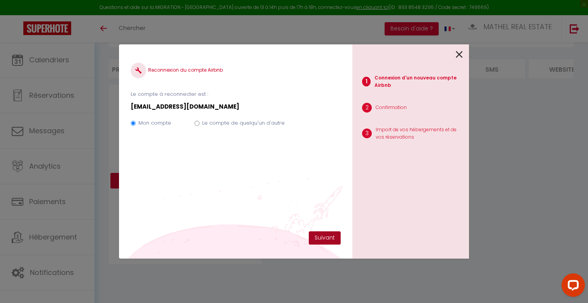
click at [320, 235] on button "Suivant" at bounding box center [325, 237] width 32 height 13
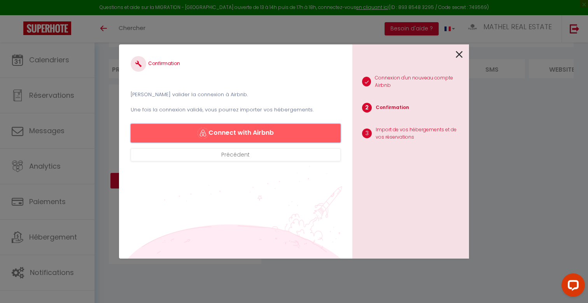
click at [266, 135] on button "Connect with Airbnb" at bounding box center [236, 133] width 210 height 19
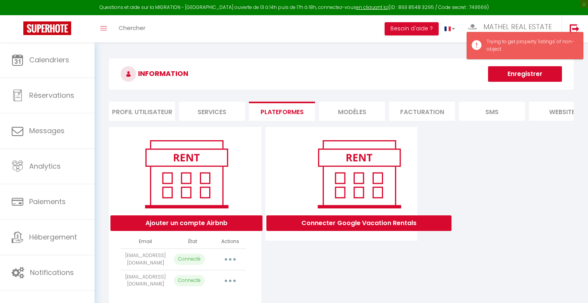
click at [232, 282] on button "button" at bounding box center [230, 280] width 22 height 12
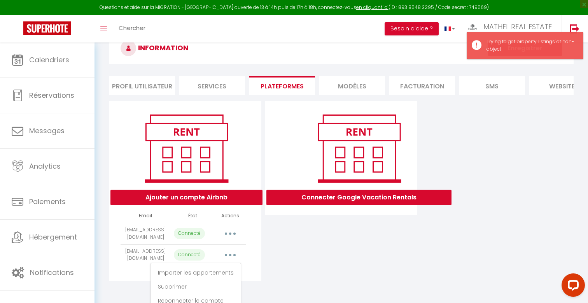
scroll to position [42, 0]
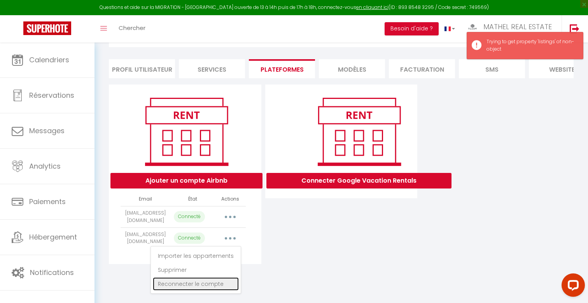
click at [191, 284] on link "Reconnecter le compte" at bounding box center [196, 283] width 86 height 13
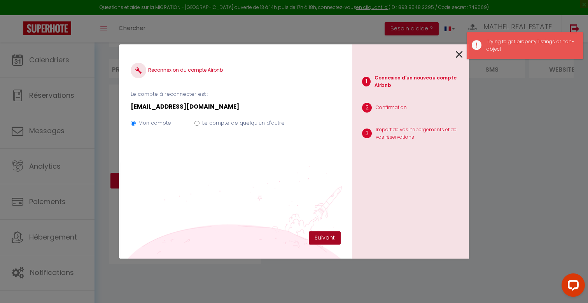
click at [321, 236] on button "Suivant" at bounding box center [325, 237] width 32 height 13
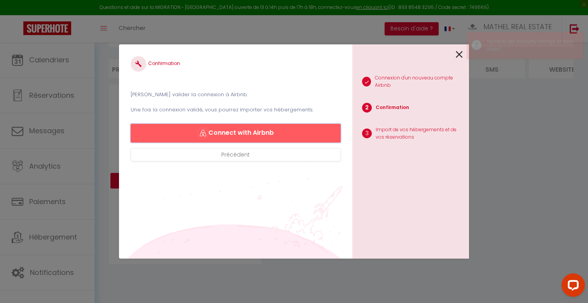
click at [273, 134] on button "Connect with Airbnb" at bounding box center [236, 133] width 210 height 19
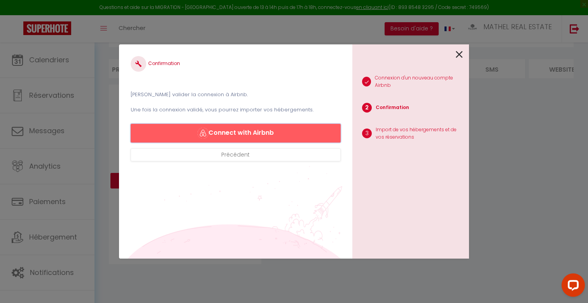
click at [280, 133] on button "Connect with Airbnb" at bounding box center [236, 133] width 210 height 19
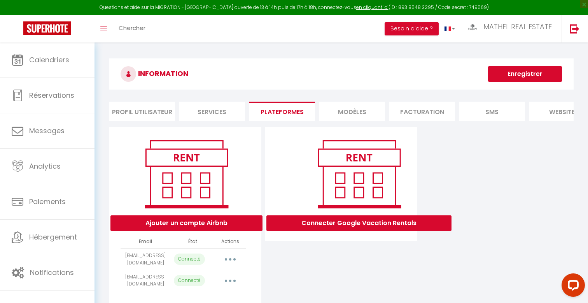
click at [228, 260] on button "button" at bounding box center [230, 259] width 22 height 12
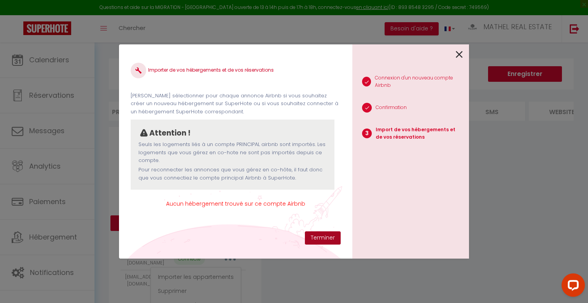
click at [323, 239] on button "Terminer" at bounding box center [323, 237] width 36 height 13
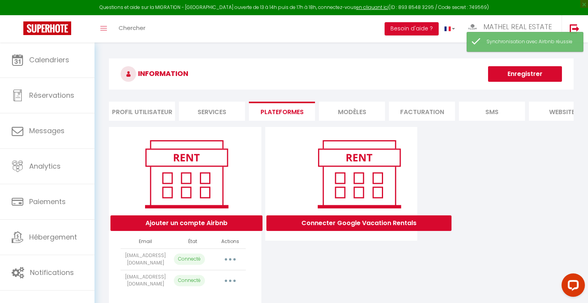
click at [231, 260] on button "button" at bounding box center [230, 259] width 22 height 12
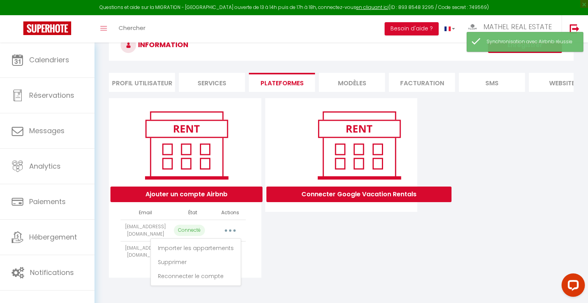
scroll to position [42, 0]
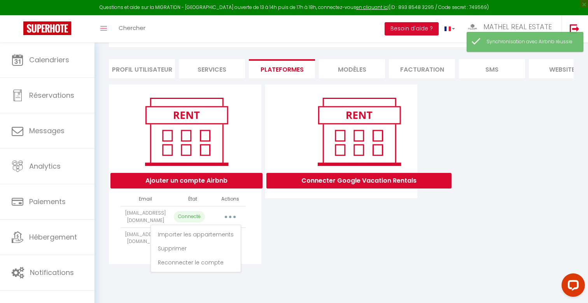
click at [265, 256] on div "Connecter Google Vacation Rentals" at bounding box center [341, 173] width 156 height 179
click at [205, 183] on button "Ajouter un compte Airbnb" at bounding box center [186, 181] width 152 height 16
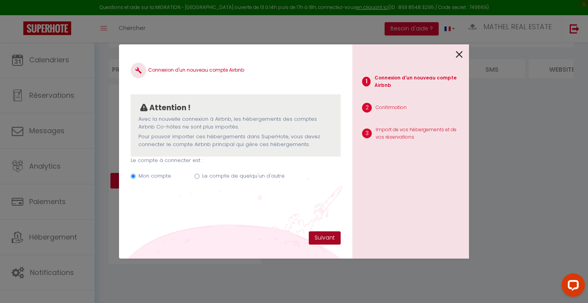
click at [324, 239] on button "Suivant" at bounding box center [325, 237] width 32 height 13
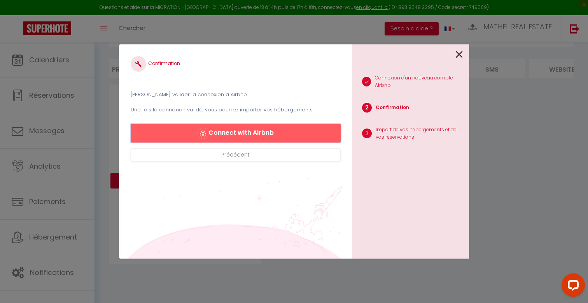
click at [225, 138] on button "Connect with Airbnb" at bounding box center [236, 133] width 210 height 19
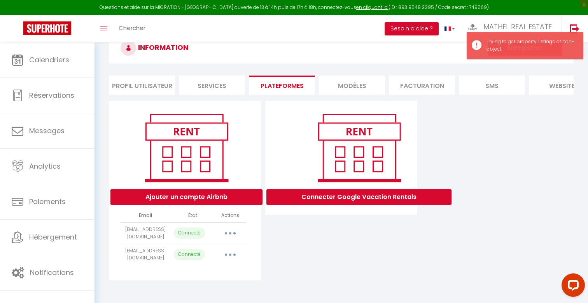
scroll to position [27, 0]
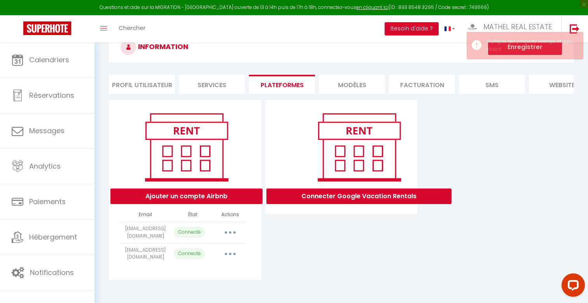
click at [229, 231] on button "button" at bounding box center [230, 232] width 22 height 12
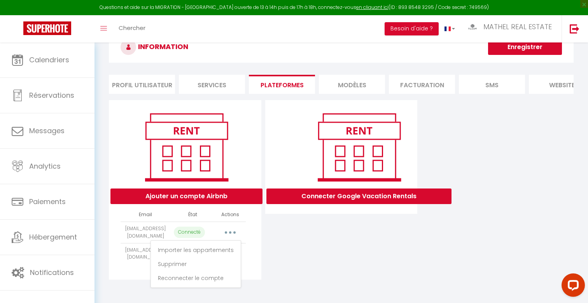
click at [268, 252] on div "Connecter Google Vacation Rentals" at bounding box center [341, 189] width 156 height 179
click at [207, 194] on button "Ajouter un compte Airbnb" at bounding box center [186, 196] width 152 height 16
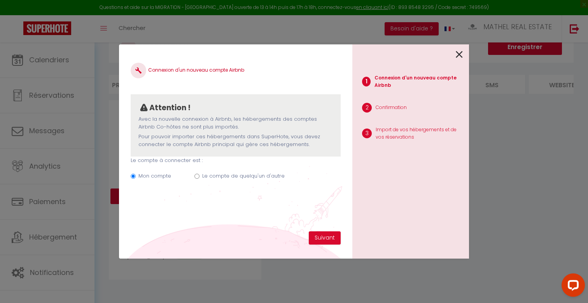
click at [218, 177] on label "Le compte de quelqu'un d'autre" at bounding box center [243, 176] width 82 height 8
click at [200, 177] on input "Le compte de quelqu'un d'autre" at bounding box center [196, 175] width 5 height 5
radio input "true"
radio input "false"
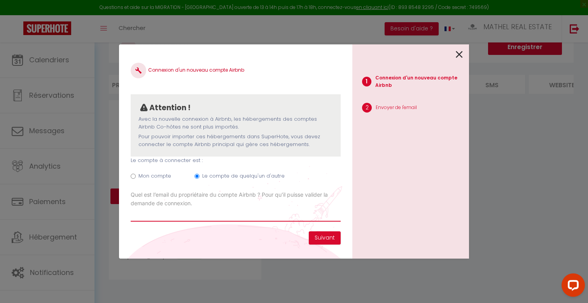
click at [263, 210] on input "Email connexion Airbnb" at bounding box center [236, 214] width 210 height 14
type input "[EMAIL_ADDRESS][DOMAIN_NAME]"
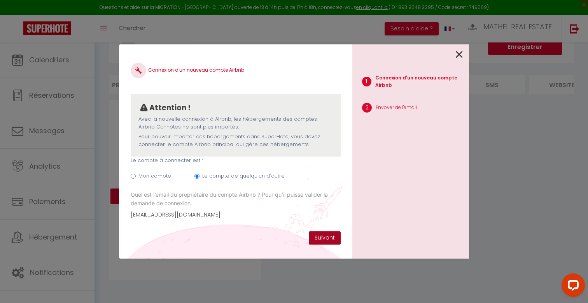
click at [326, 239] on button "Suivant" at bounding box center [325, 237] width 32 height 13
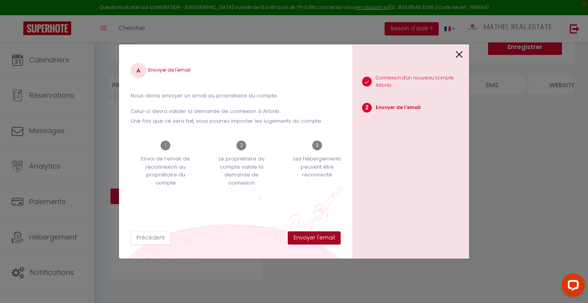
click at [315, 237] on button "Envoyer l'email" at bounding box center [314, 237] width 53 height 13
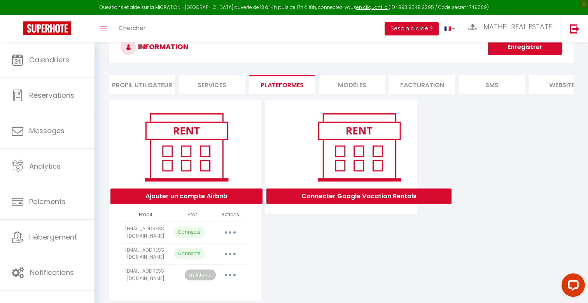
click at [227, 277] on button "button" at bounding box center [230, 274] width 22 height 12
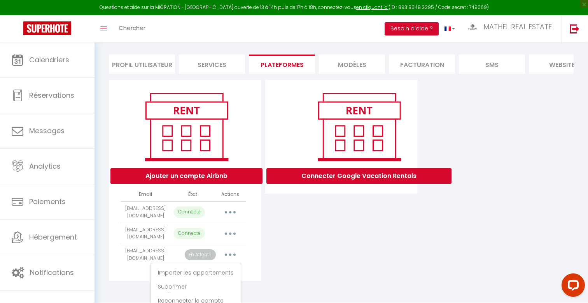
scroll to position [58, 0]
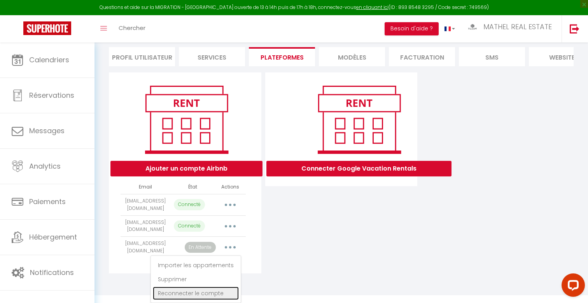
click at [203, 291] on link "Reconnecter le compte" at bounding box center [196, 292] width 86 height 13
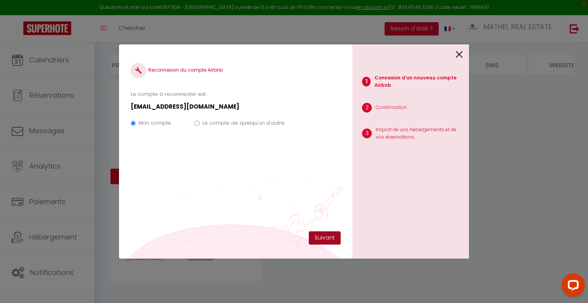
click at [320, 236] on button "Suivant" at bounding box center [325, 237] width 32 height 13
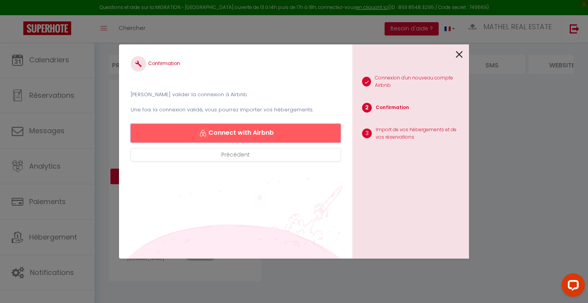
click at [264, 131] on button "Connect with Airbnb" at bounding box center [236, 133] width 210 height 19
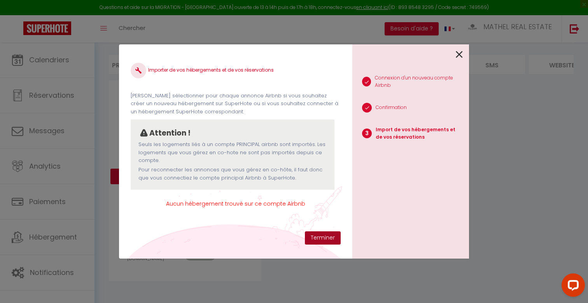
click at [321, 240] on button "Terminer" at bounding box center [323, 237] width 36 height 13
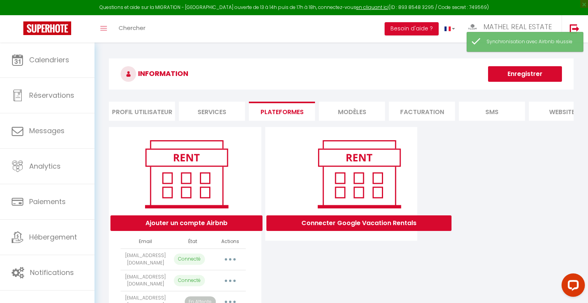
click at [230, 259] on icon "button" at bounding box center [230, 259] width 2 height 2
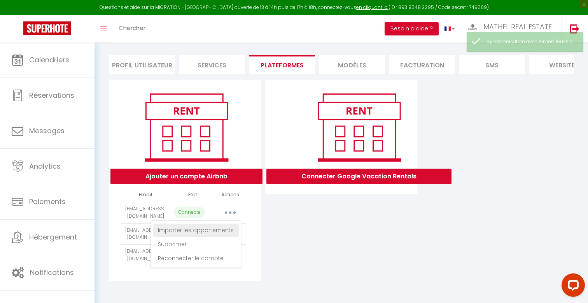
scroll to position [54, 0]
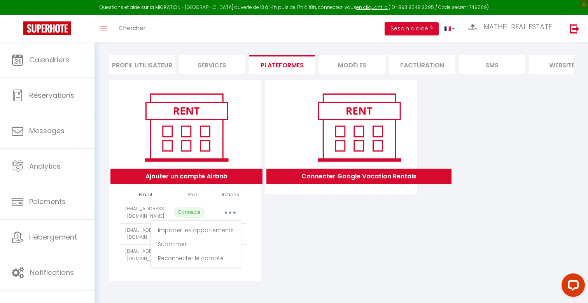
click at [265, 235] on div "Connecter Google Vacation Rentals" at bounding box center [341, 180] width 156 height 201
click at [233, 206] on button "button" at bounding box center [230, 212] width 22 height 12
click at [277, 224] on div "Connecter Google Vacation Rentals" at bounding box center [341, 180] width 156 height 201
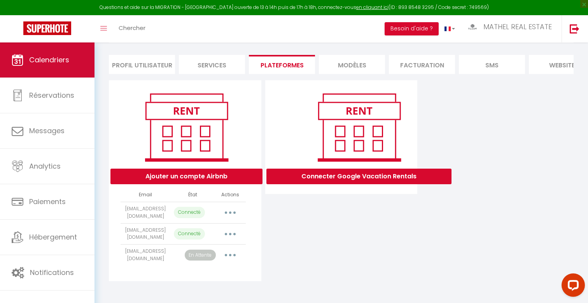
click at [83, 55] on link "Calendriers" at bounding box center [47, 59] width 95 height 35
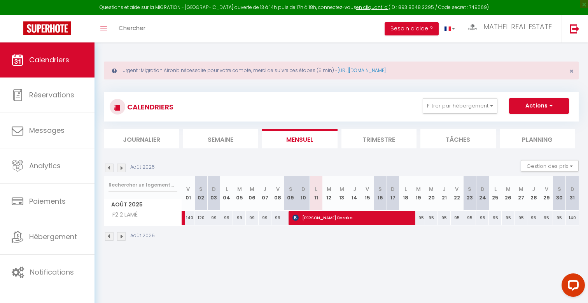
click at [112, 171] on img at bounding box center [109, 167] width 9 height 9
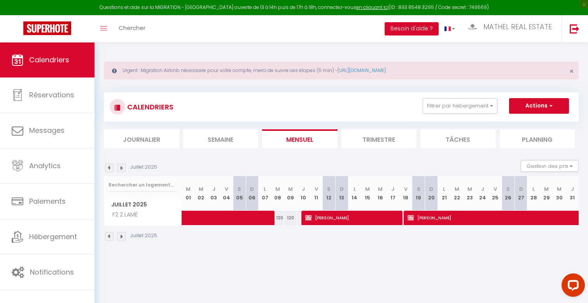
click at [110, 169] on img at bounding box center [109, 167] width 9 height 9
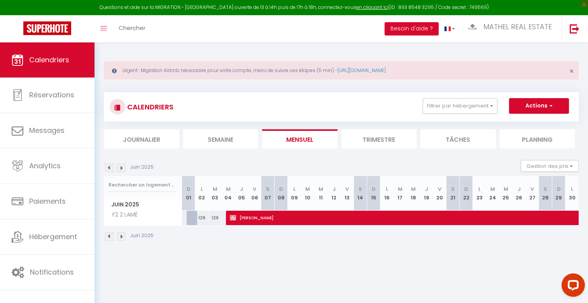
click at [110, 169] on img at bounding box center [109, 167] width 9 height 9
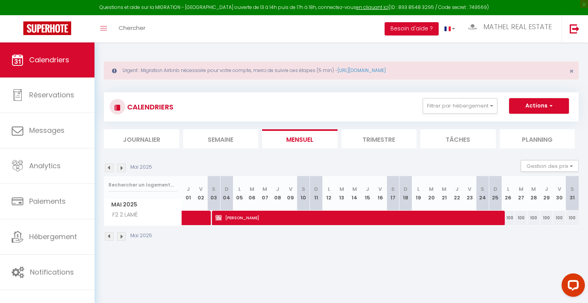
click at [110, 169] on img at bounding box center [109, 167] width 9 height 9
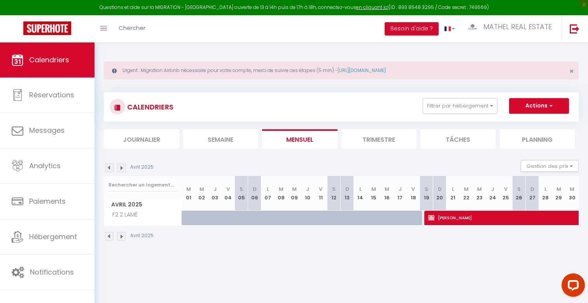
click at [110, 169] on img at bounding box center [109, 167] width 9 height 9
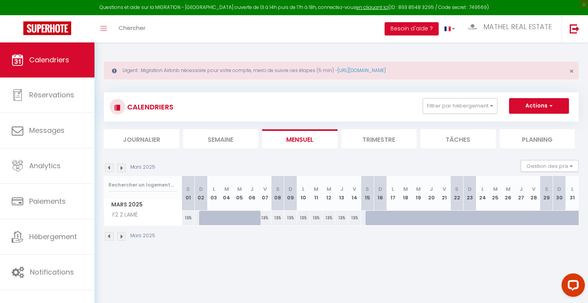
click at [110, 169] on img at bounding box center [109, 167] width 9 height 9
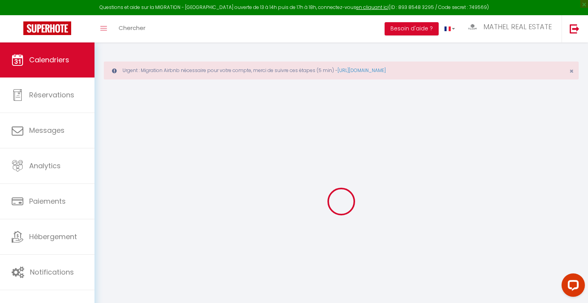
click at [110, 169] on div at bounding box center [341, 201] width 475 height 233
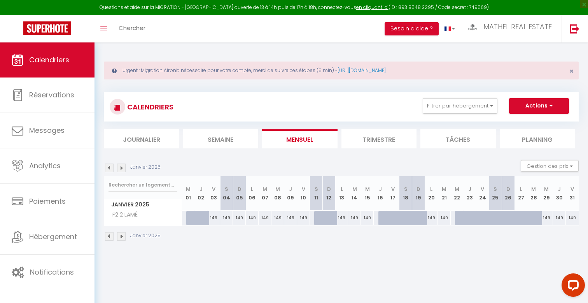
click at [110, 169] on img at bounding box center [109, 167] width 9 height 9
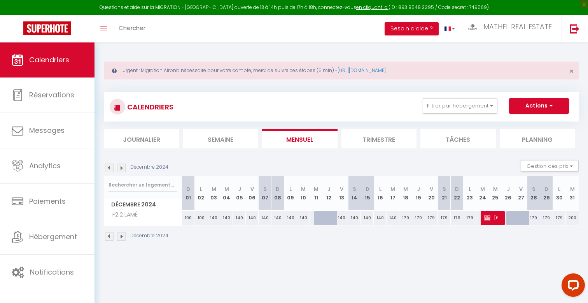
click at [120, 168] on img at bounding box center [121, 167] width 9 height 9
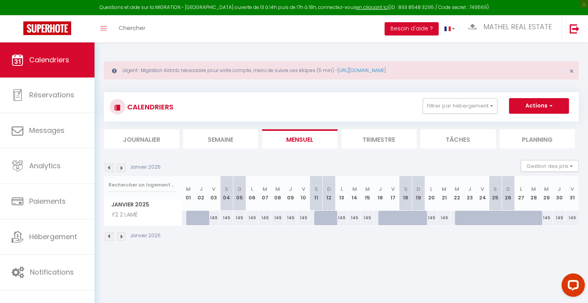
click at [120, 168] on img at bounding box center [121, 167] width 9 height 9
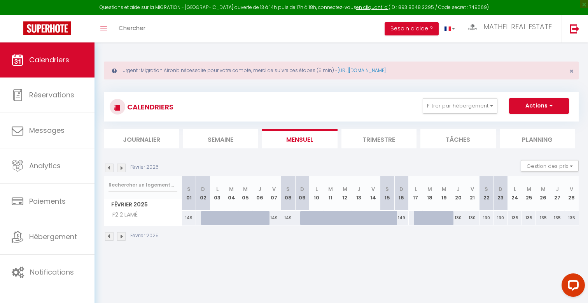
click at [120, 168] on img at bounding box center [121, 167] width 9 height 9
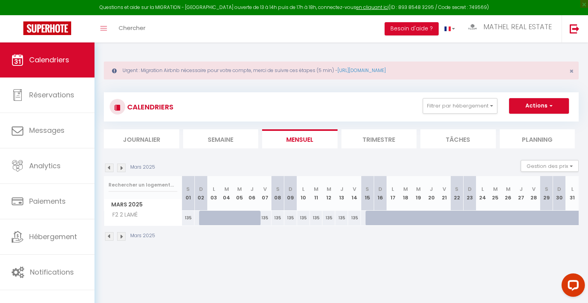
click at [120, 168] on img at bounding box center [121, 167] width 9 height 9
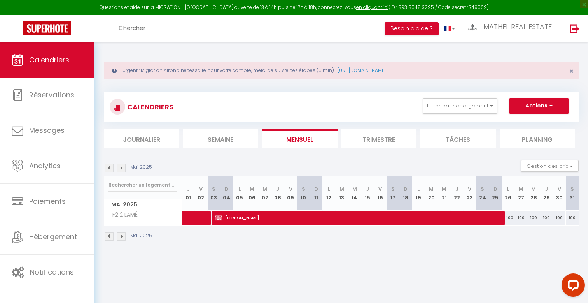
click at [120, 168] on img at bounding box center [121, 167] width 9 height 9
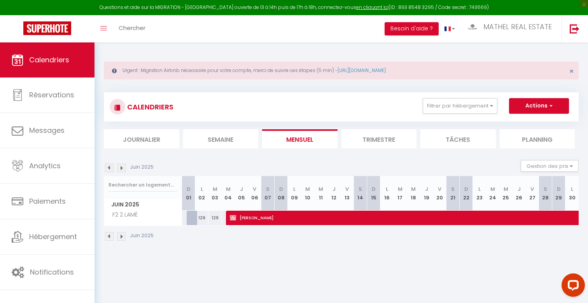
click at [121, 167] on img at bounding box center [121, 167] width 9 height 9
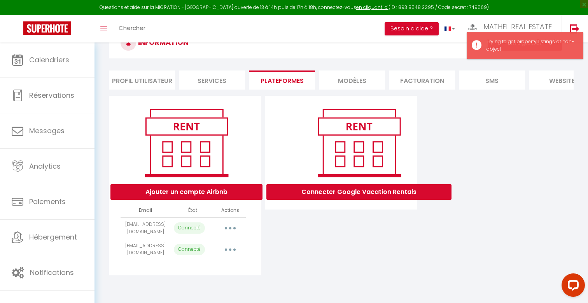
scroll to position [42, 0]
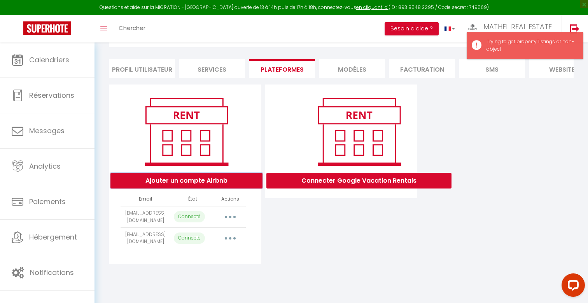
click at [198, 178] on button "Ajouter un compte Airbnb" at bounding box center [186, 181] width 152 height 16
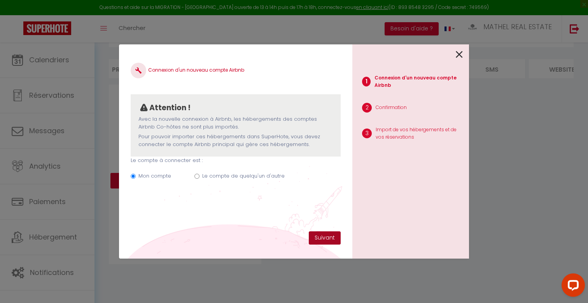
click at [325, 238] on button "Suivant" at bounding box center [325, 237] width 32 height 13
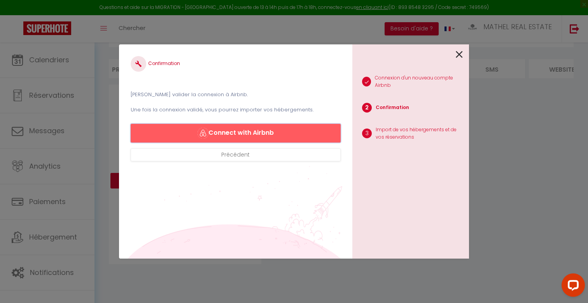
click at [258, 130] on button "Connect with Airbnb" at bounding box center [236, 133] width 210 height 19
